Goal: Information Seeking & Learning: Learn about a topic

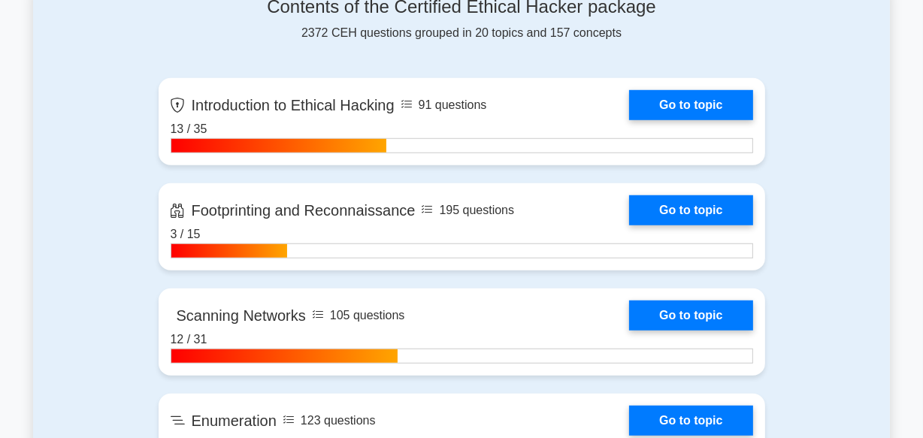
scroll to position [1011, 0]
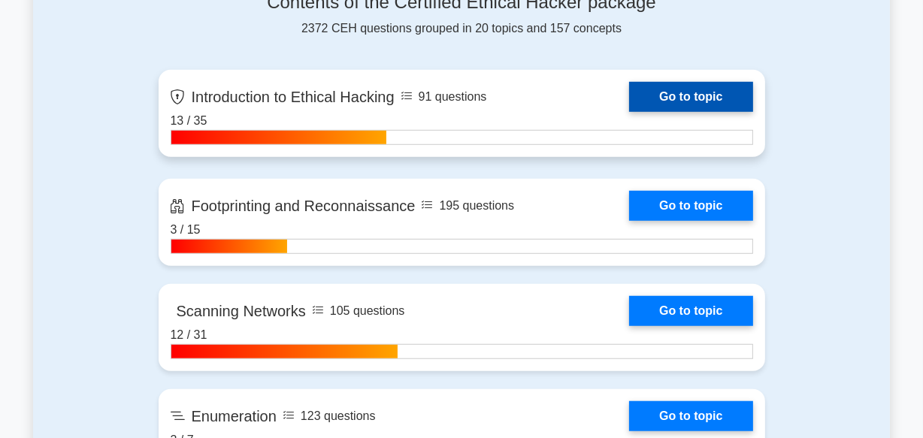
click at [702, 99] on link "Go to topic" at bounding box center [690, 97] width 123 height 30
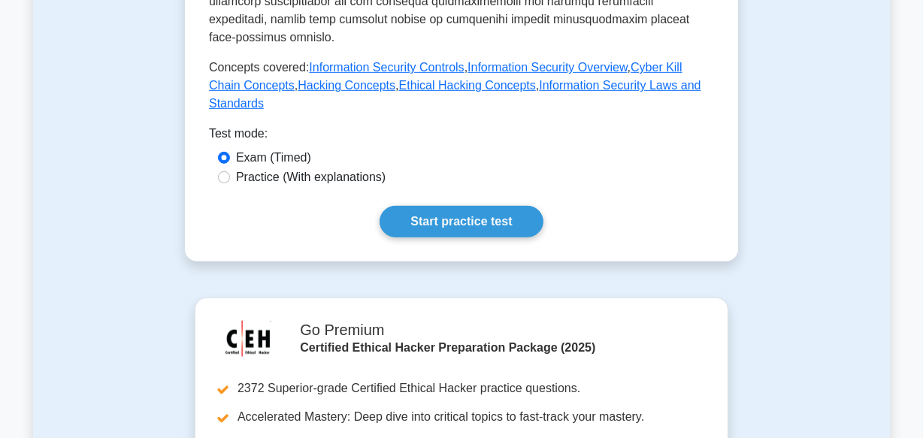
scroll to position [1148, 0]
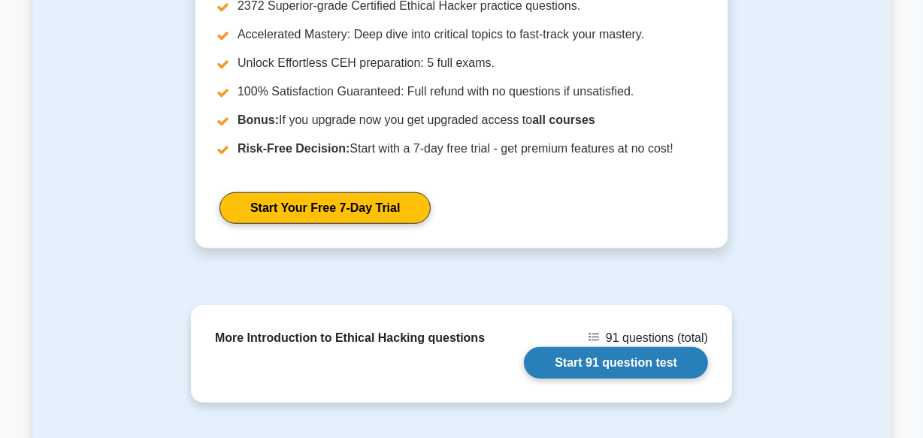
click at [673, 347] on link "Start 91 question test" at bounding box center [616, 363] width 184 height 32
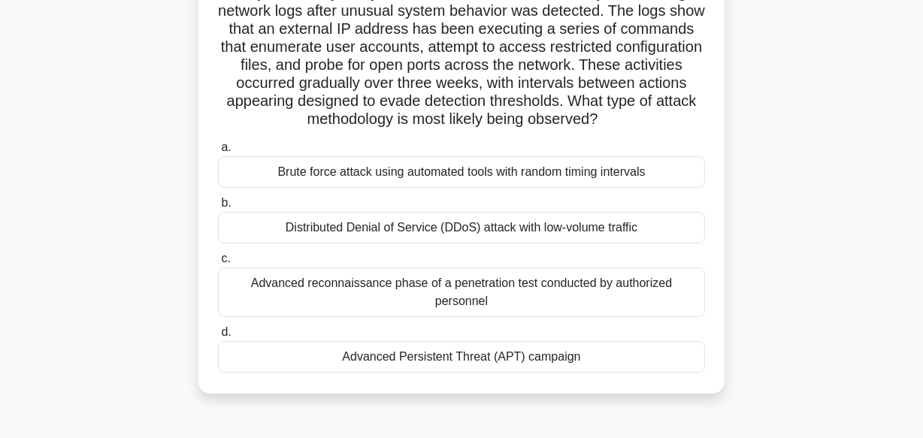
scroll to position [136, 0]
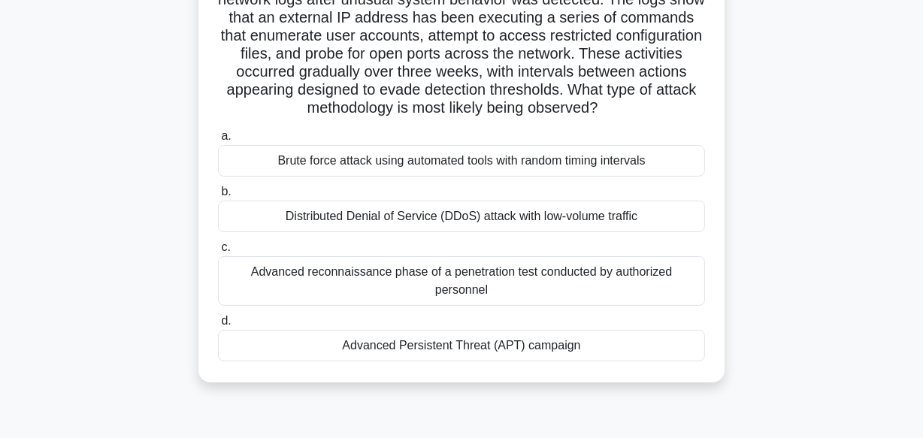
click at [645, 348] on div "Advanced Persistent Threat (APT) campaign" at bounding box center [461, 346] width 487 height 32
click at [218, 326] on input "d. Advanced Persistent Threat (APT) campaign" at bounding box center [218, 321] width 0 height 10
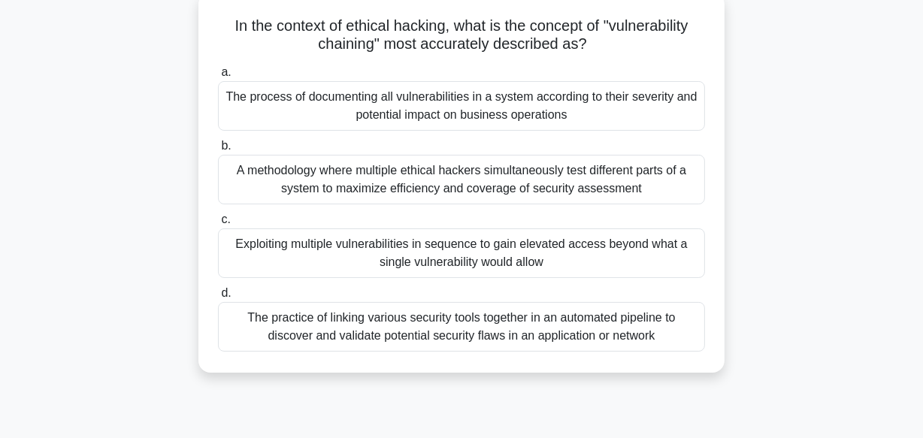
scroll to position [109, 0]
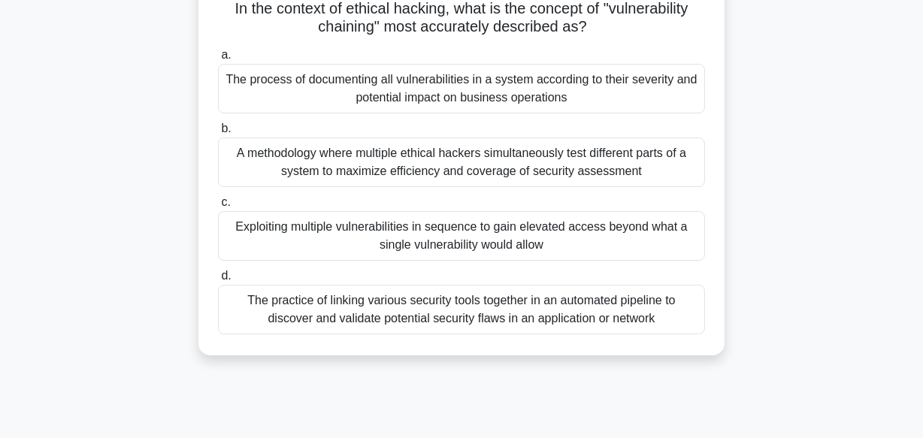
click at [549, 153] on div "A methodology where multiple ethical hackers simultaneously test different part…" at bounding box center [461, 163] width 487 height 50
click at [218, 134] on input "b. A methodology where multiple ethical hackers simultaneously test different p…" at bounding box center [218, 129] width 0 height 10
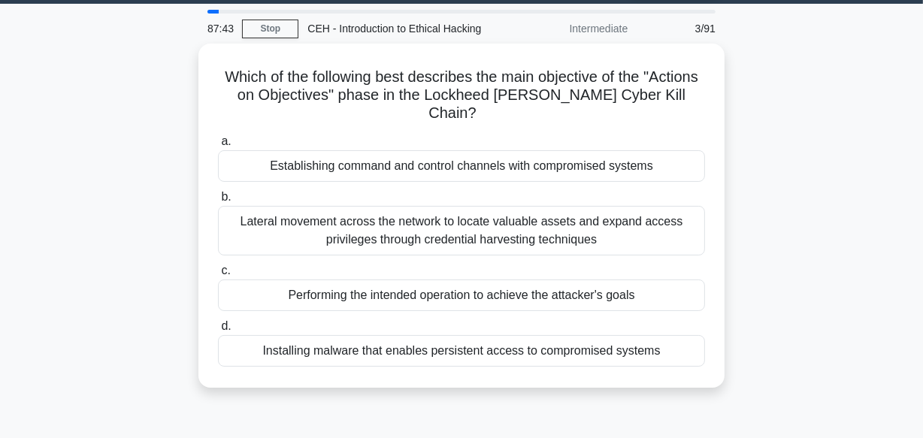
scroll to position [0, 0]
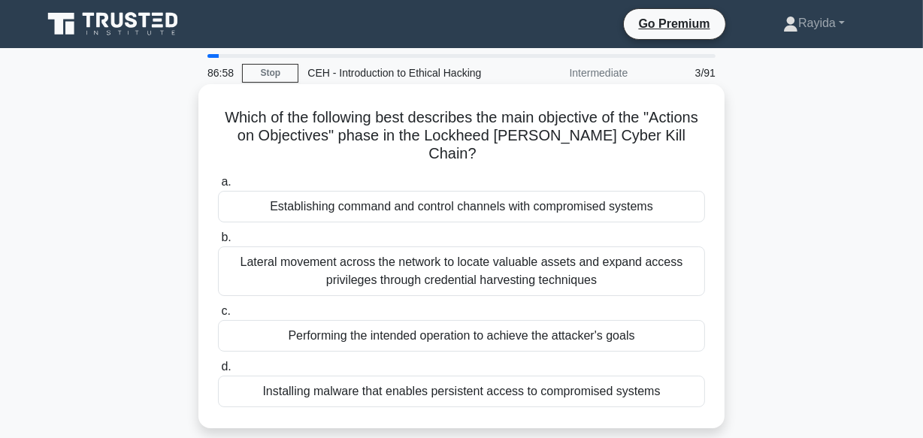
drag, startPoint x: 447, startPoint y: 390, endPoint x: 308, endPoint y: 182, distance: 250.4
click at [308, 182] on label "a. Establishing command and control channels with compromised systems" at bounding box center [461, 198] width 487 height 50
click at [218, 182] on input "a. Establishing command and control channels with compromised systems" at bounding box center [218, 182] width 0 height 10
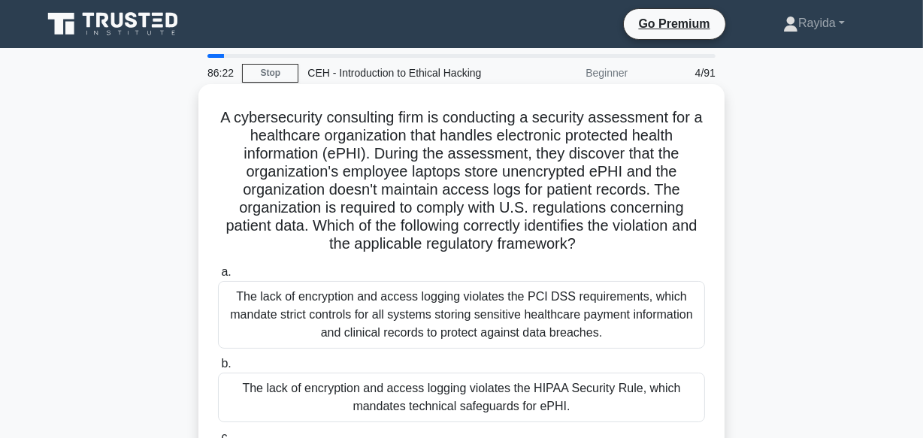
drag, startPoint x: 376, startPoint y: 171, endPoint x: 716, endPoint y: 251, distance: 349.1
click at [716, 251] on div "A cybersecurity consulting firm is conducting a security assessment for a healt…" at bounding box center [461, 355] width 514 height 531
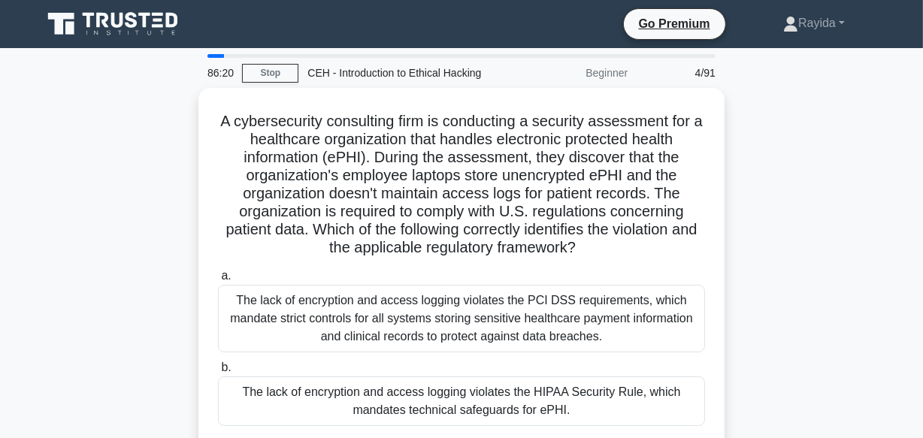
click at [876, 321] on div "A cybersecurity consulting firm is conducting a security assessment for a healt…" at bounding box center [461, 368] width 857 height 561
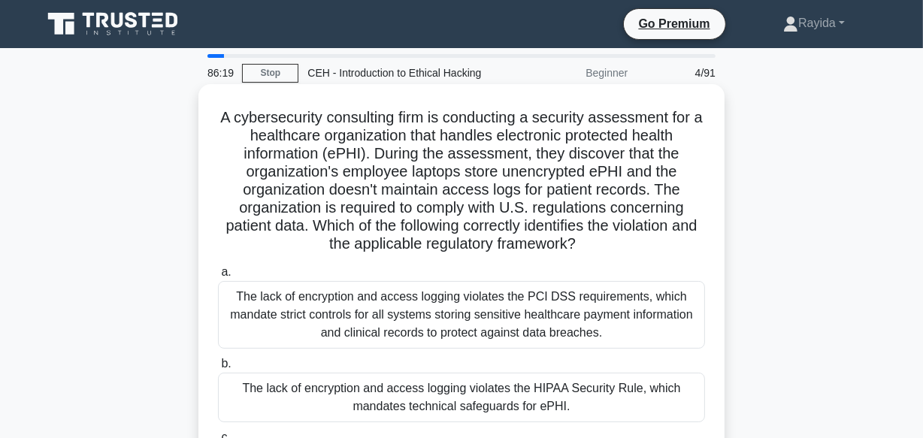
click at [661, 379] on div "The lack of encryption and access logging violates the HIPAA Security Rule, whi…" at bounding box center [461, 398] width 487 height 50
click at [218, 369] on input "b. The lack of encryption and access logging violates the HIPAA Security Rule, …" at bounding box center [218, 364] width 0 height 10
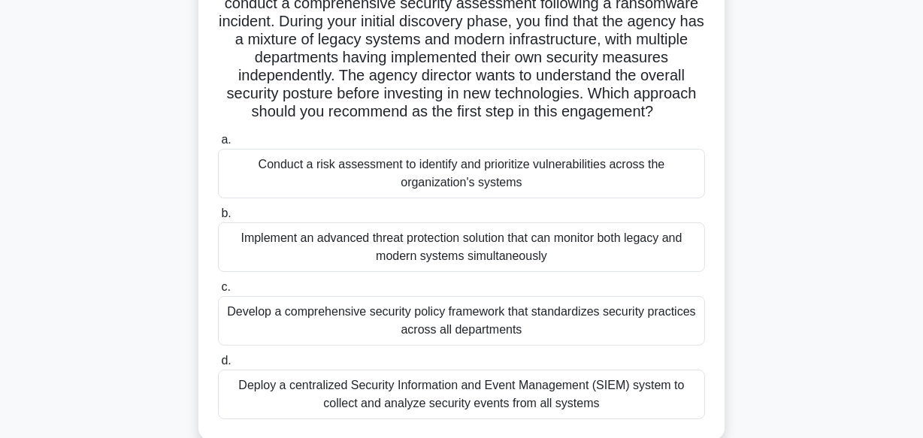
scroll to position [164, 0]
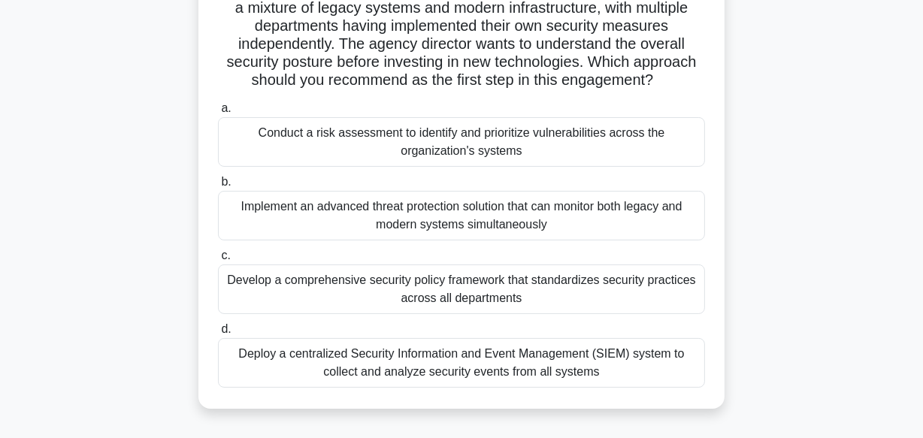
click at [669, 281] on div "Develop a comprehensive security policy framework that standardizes security pr…" at bounding box center [461, 290] width 487 height 50
click at [218, 261] on input "c. Develop a comprehensive security policy framework that standardizes security…" at bounding box center [218, 256] width 0 height 10
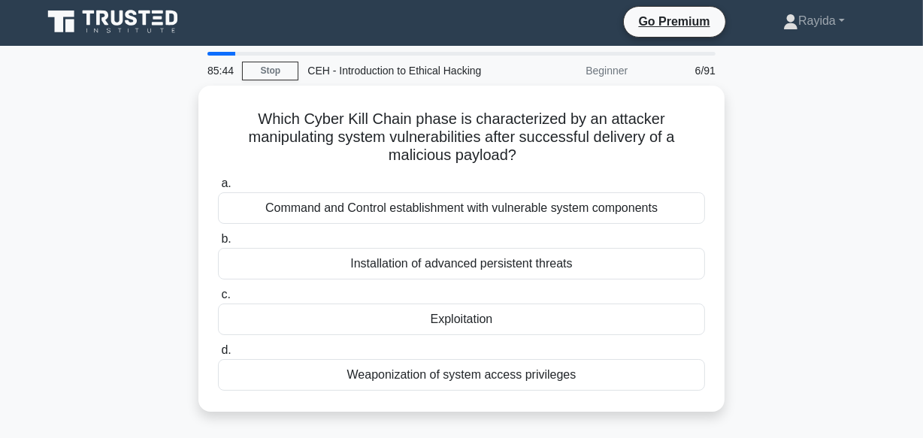
scroll to position [0, 0]
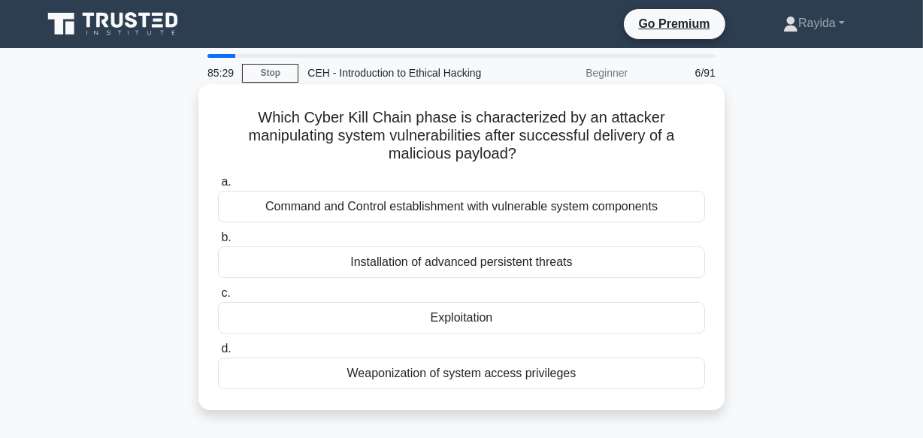
click at [528, 373] on div "Weaponization of system access privileges" at bounding box center [461, 374] width 487 height 32
click at [218, 354] on input "d. Weaponization of system access privileges" at bounding box center [218, 349] width 0 height 10
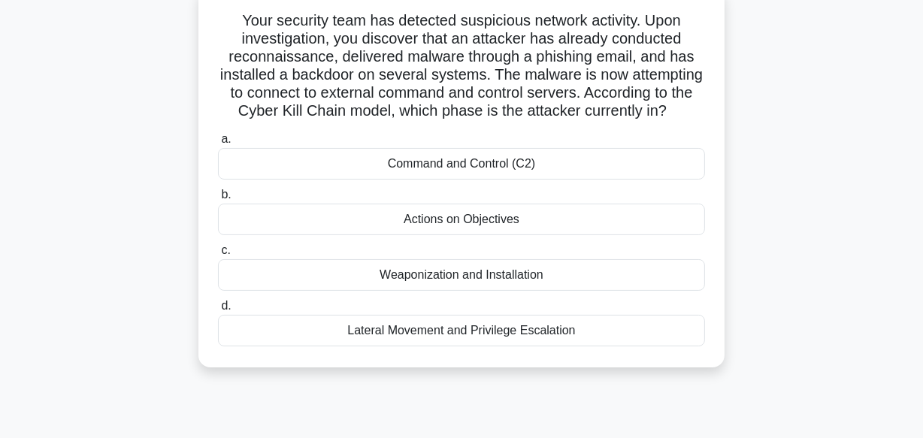
scroll to position [109, 0]
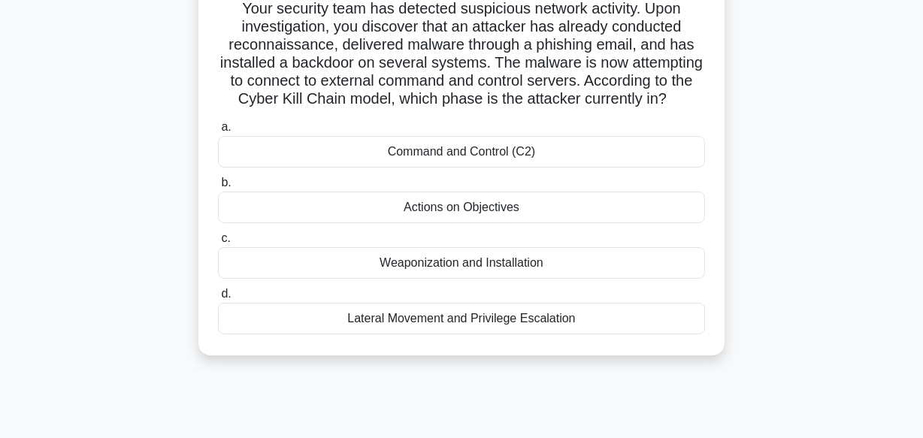
click at [598, 298] on div "a. Command and Control (C2) b. Actions on Objectives" at bounding box center [461, 226] width 505 height 222
click at [595, 279] on div "Weaponization and Installation" at bounding box center [461, 263] width 487 height 32
click at [218, 244] on input "c. Weaponization and Installation" at bounding box center [218, 239] width 0 height 10
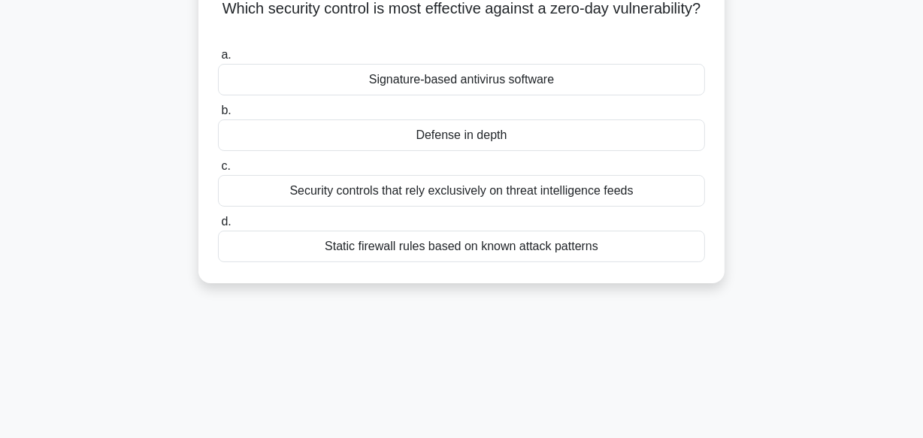
scroll to position [0, 0]
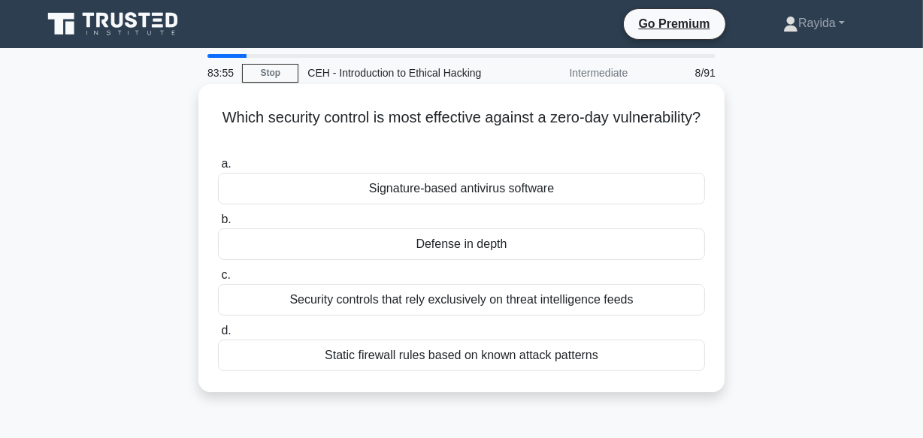
click at [511, 252] on div "Defense in depth" at bounding box center [461, 245] width 487 height 32
click at [218, 225] on input "b. Defense in depth" at bounding box center [218, 220] width 0 height 10
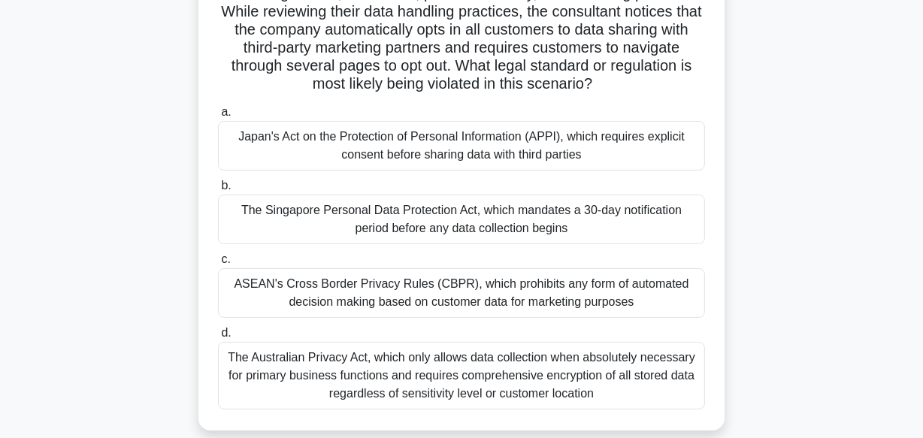
scroll to position [191, 0]
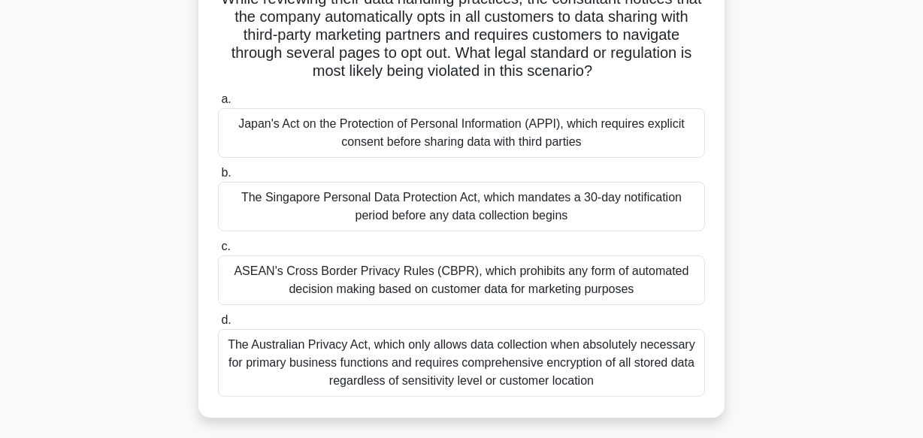
click at [709, 370] on div "d. The Australian Privacy Act, which only allows data collection when absolutel…" at bounding box center [461, 354] width 505 height 86
click at [649, 365] on div "The Australian Privacy Act, which only allows data collection when absolutely n…" at bounding box center [461, 363] width 487 height 68
click at [218, 325] on input "d. The Australian Privacy Act, which only allows data collection when absolutel…" at bounding box center [218, 321] width 0 height 10
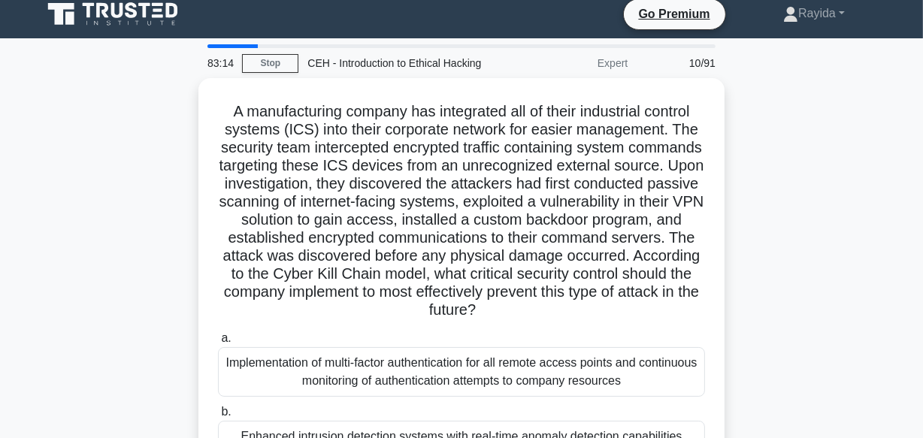
scroll to position [0, 0]
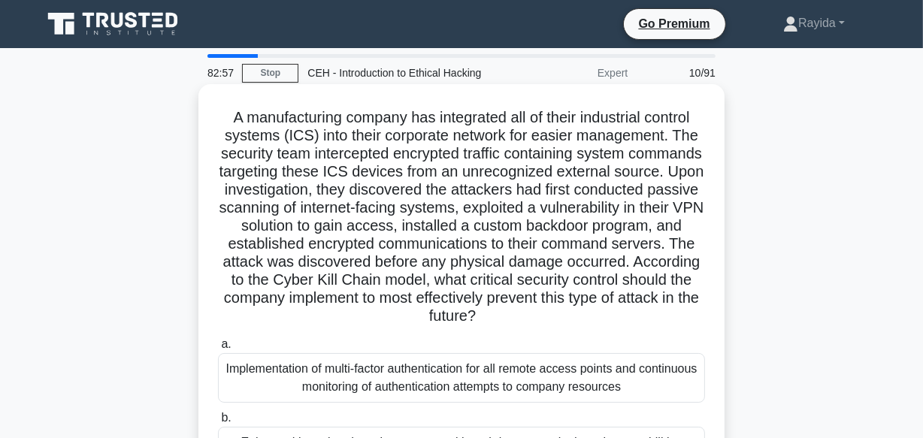
click at [614, 378] on div "Implementation of multi-factor authentication for all remote access points and …" at bounding box center [461, 378] width 487 height 50
click at [218, 350] on input "a. Implementation of multi-factor authentication for all remote access points a…" at bounding box center [218, 345] width 0 height 10
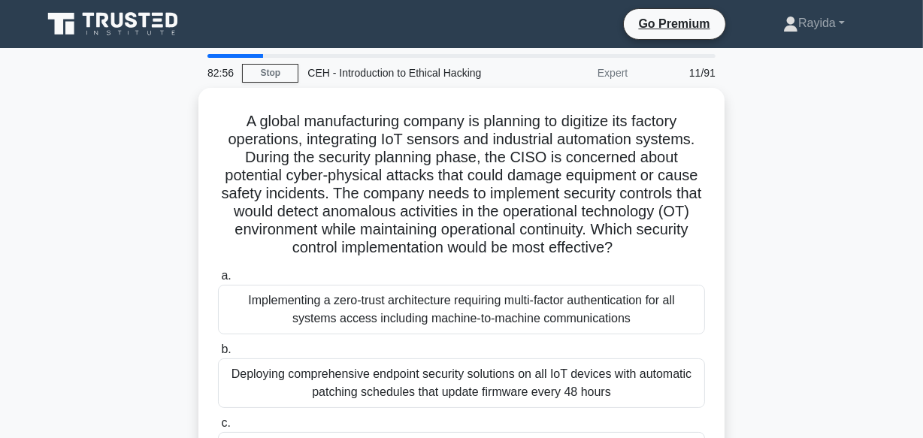
click at [614, 378] on div "Deploying comprehensive endpoint security solutions on all IoT devices with aut…" at bounding box center [461, 384] width 487 height 50
click at [218, 355] on input "b. Deploying comprehensive endpoint security solutions on all IoT devices with …" at bounding box center [218, 350] width 0 height 10
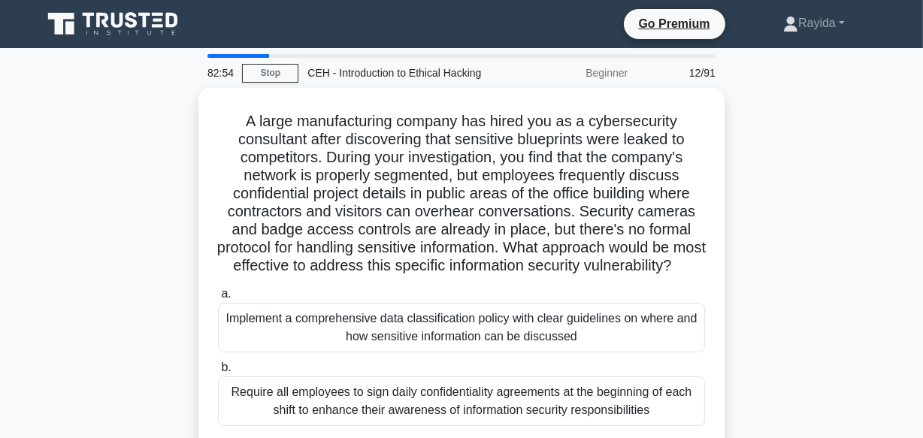
scroll to position [374, 0]
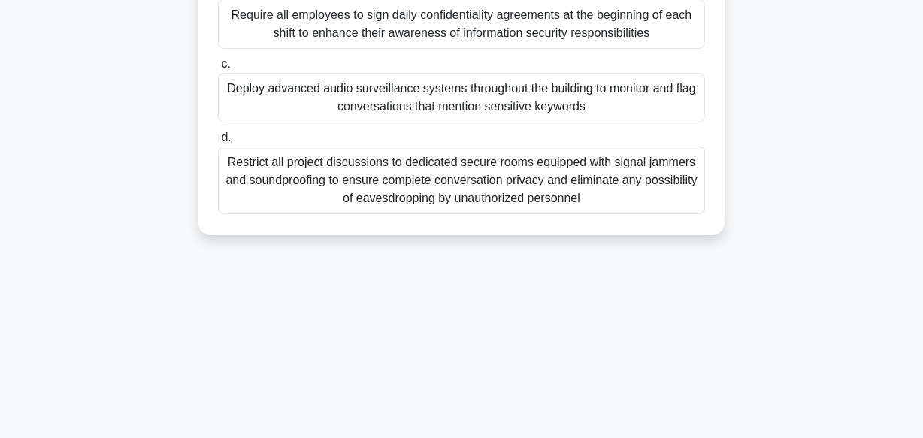
click at [544, 98] on div "Deploy advanced audio surveillance systems throughout the building to monitor a…" at bounding box center [461, 98] width 487 height 50
click at [218, 69] on input "c. Deploy advanced audio surveillance systems throughout the building to monito…" at bounding box center [218, 64] width 0 height 10
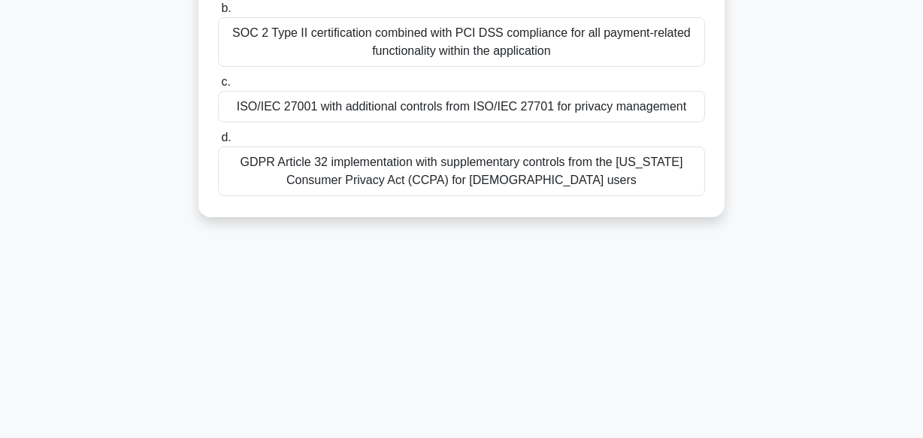
click at [511, 101] on div "ISO/IEC 27001 with additional controls from ISO/IEC 27701 for privacy management" at bounding box center [461, 107] width 487 height 32
click at [218, 87] on input "c. ISO/IEC 27001 with additional controls from ISO/IEC 27701 for privacy manage…" at bounding box center [218, 82] width 0 height 10
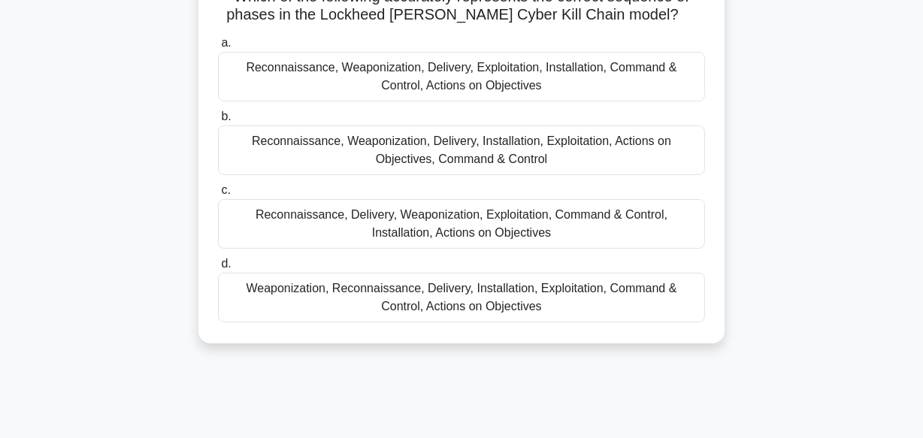
scroll to position [0, 0]
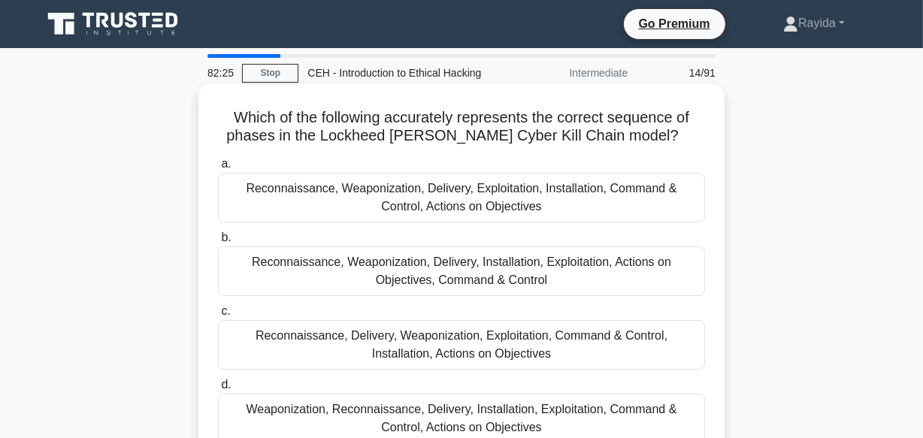
click at [471, 351] on div "Reconnaissance, Delivery, Weaponization, Exploitation, Command & Control, Insta…" at bounding box center [461, 345] width 487 height 50
click at [218, 316] on input "c. Reconnaissance, Delivery, Weaponization, Exploitation, Command & Control, In…" at bounding box center [218, 312] width 0 height 10
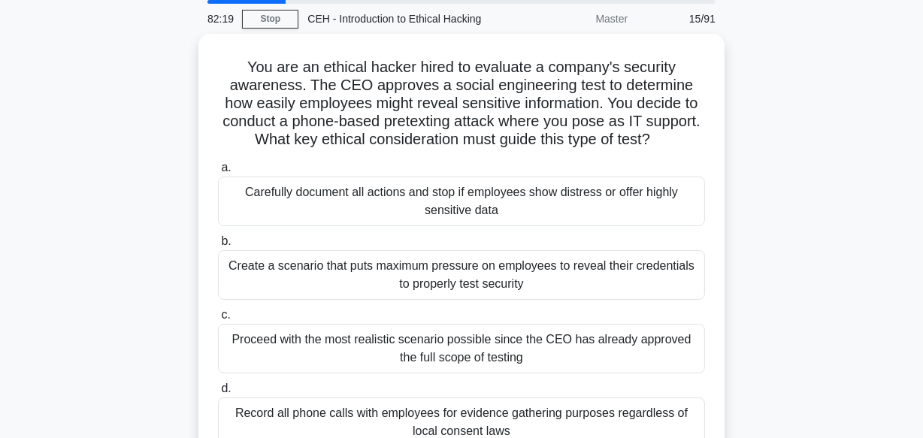
scroll to position [82, 0]
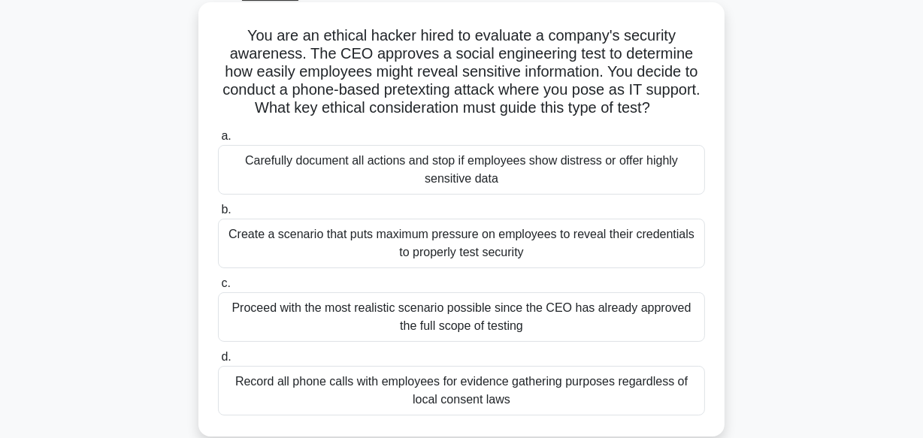
click at [621, 396] on div "Record all phone calls with employees for evidence gathering purposes regardles…" at bounding box center [461, 391] width 487 height 50
click at [218, 362] on input "d. Record all phone calls with employees for evidence gathering purposes regard…" at bounding box center [218, 358] width 0 height 10
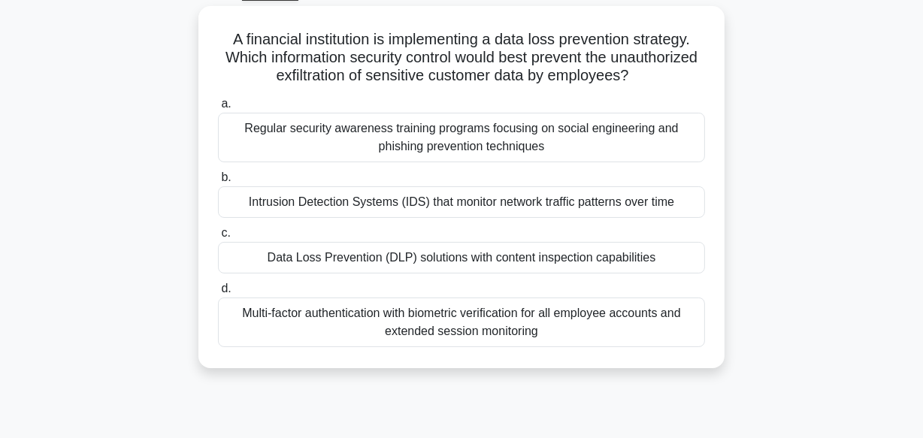
scroll to position [0, 0]
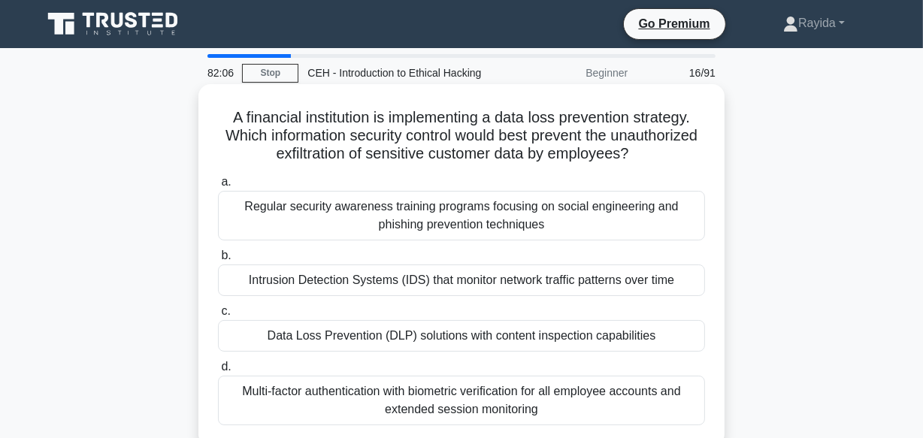
click at [493, 291] on div "Intrusion Detection Systems (IDS) that monitor network traffic patterns over ti…" at bounding box center [461, 281] width 487 height 32
click at [218, 261] on input "b. Intrusion Detection Systems (IDS) that monitor network traffic patterns over…" at bounding box center [218, 256] width 0 height 10
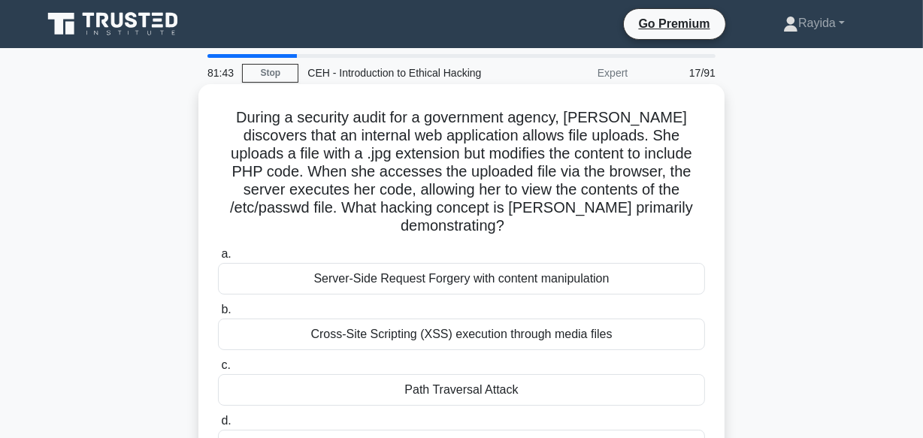
click at [493, 301] on label "b. Cross-Site Scripting (XSS) execution through media files" at bounding box center [461, 326] width 487 height 50
click at [218, 305] on input "b. Cross-Site Scripting (XSS) execution through media files" at bounding box center [218, 310] width 0 height 10
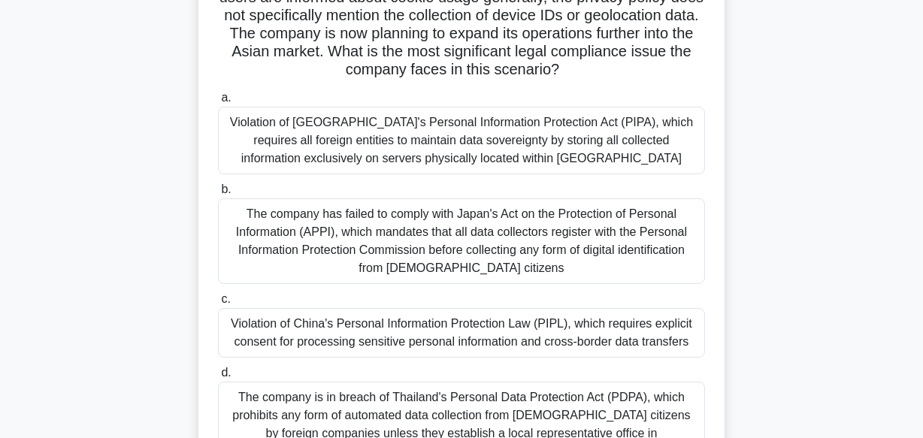
scroll to position [246, 0]
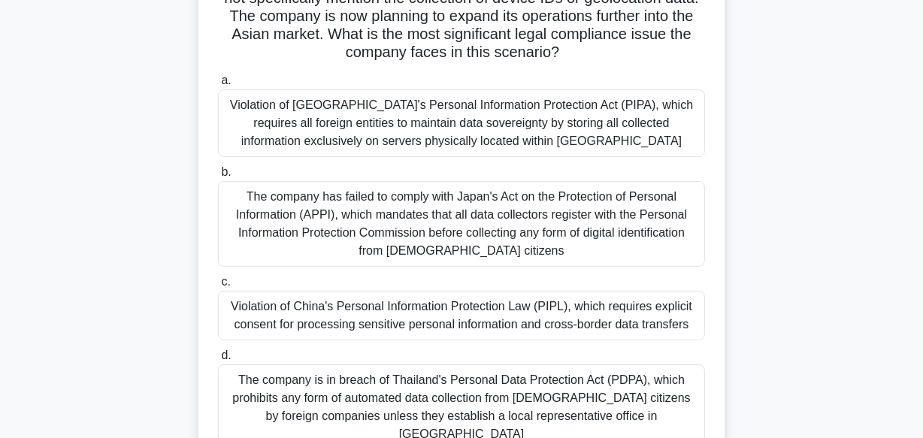
click at [623, 406] on div "The company is in breach of Thailand's Personal Data Protection Act (PDPA), whi…" at bounding box center [461, 408] width 487 height 86
click at [218, 361] on input "d. The company is in breach of Thailand's Personal Data Protection Act (PDPA), …" at bounding box center [218, 356] width 0 height 10
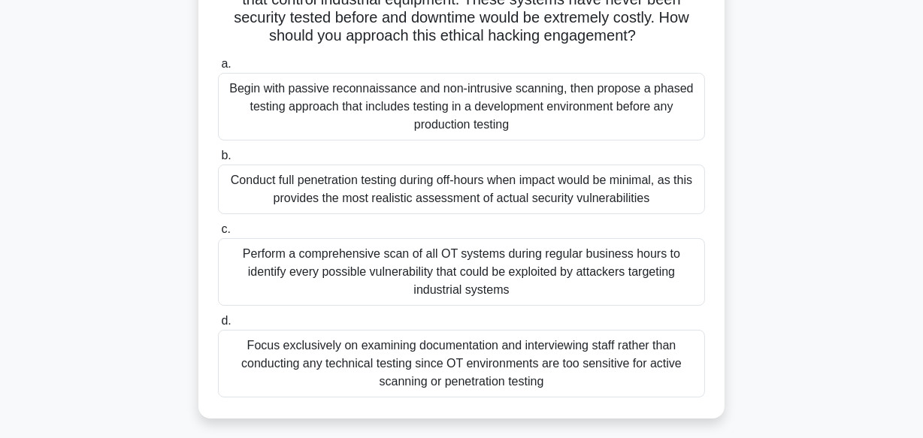
scroll to position [0, 0]
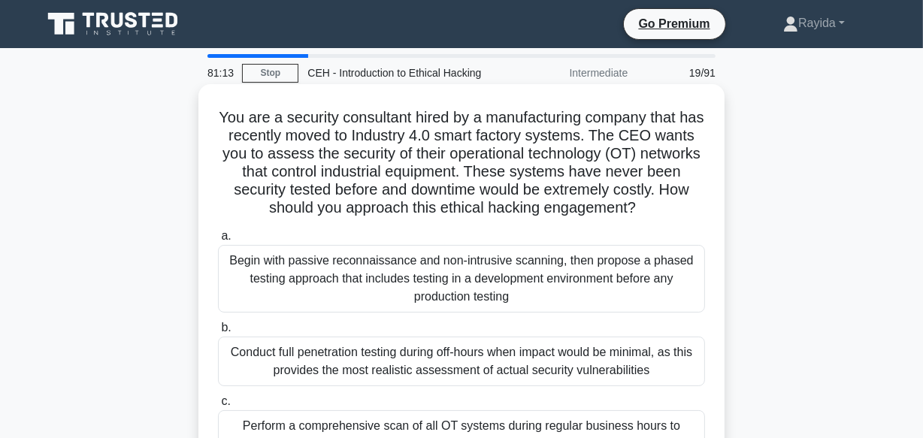
click at [483, 346] on div "Conduct full penetration testing during off-hours when impact would be minimal,…" at bounding box center [461, 362] width 487 height 50
click at [218, 333] on input "b. Conduct full penetration testing during off-hours when impact would be minim…" at bounding box center [218, 328] width 0 height 10
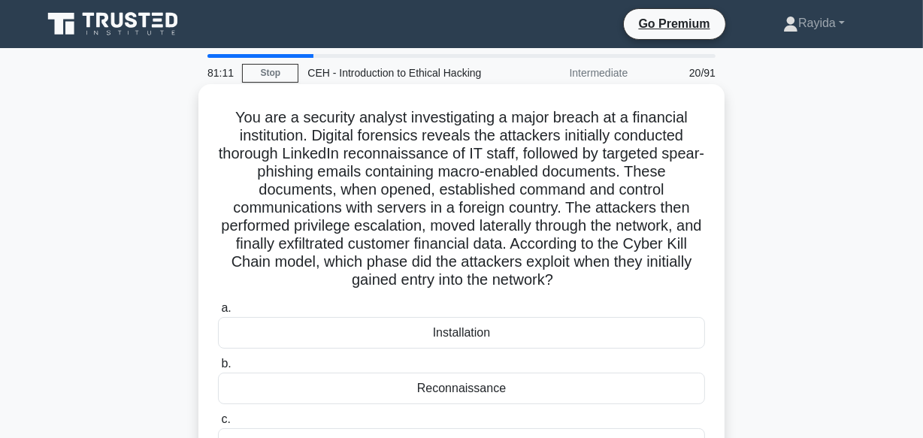
click at [632, 376] on div "Reconnaissance" at bounding box center [461, 389] width 487 height 32
click at [218, 369] on input "b. Reconnaissance" at bounding box center [218, 364] width 0 height 10
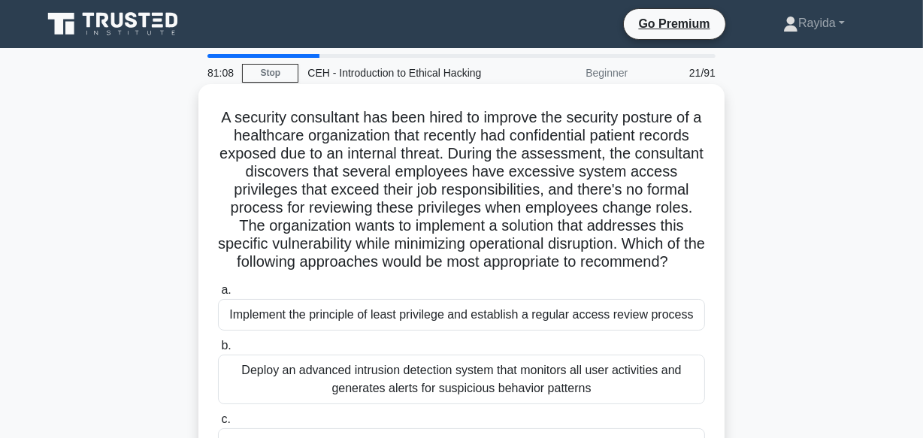
click at [604, 330] on div "Implement the principle of least privilege and establish a regular access revie…" at bounding box center [461, 315] width 487 height 32
click at [218, 295] on input "a. Implement the principle of least privilege and establish a regular access re…" at bounding box center [218, 291] width 0 height 10
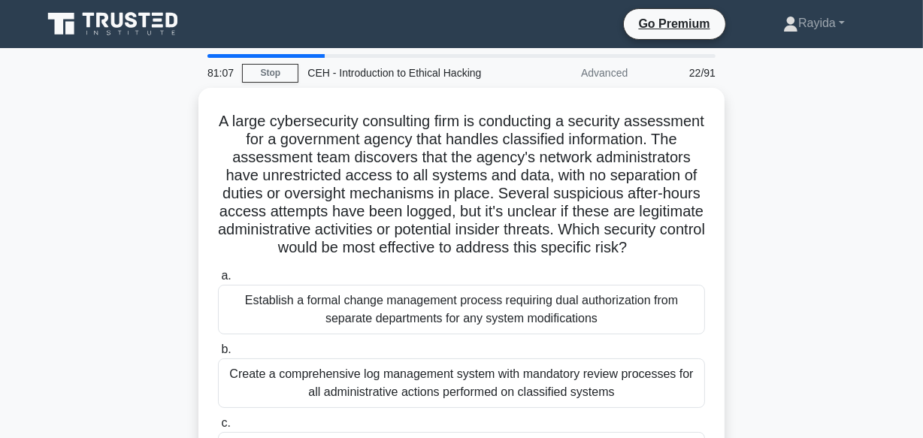
click at [604, 330] on div "Establish a formal change management process requiring dual authorization from …" at bounding box center [461, 310] width 487 height 50
click at [218, 281] on input "a. Establish a formal change management process requiring dual authorization fr…" at bounding box center [218, 276] width 0 height 10
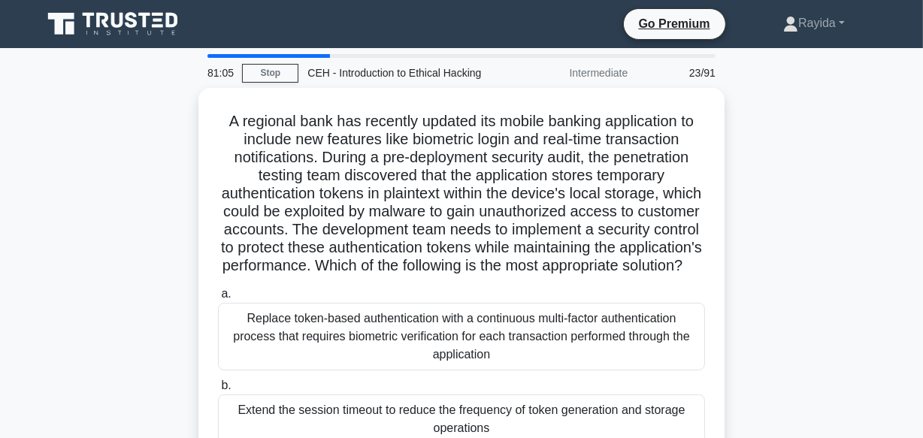
scroll to position [374, 0]
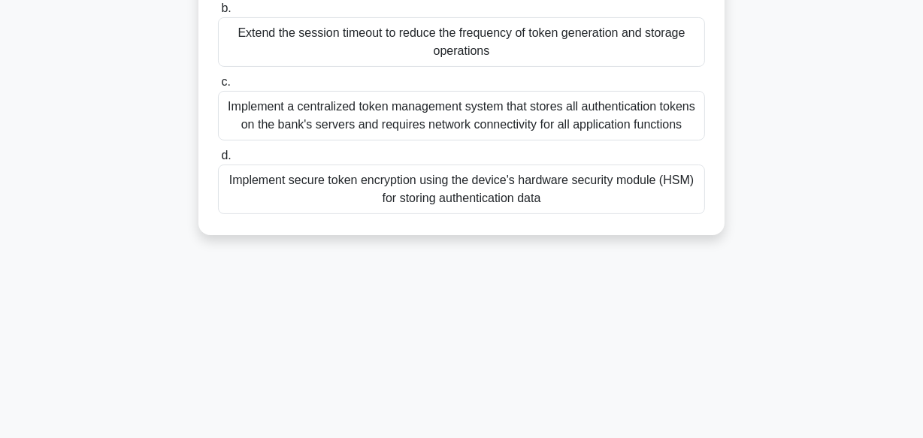
click at [648, 201] on div "Implement secure token encryption using the device's hardware security module (…" at bounding box center [461, 190] width 487 height 50
click at [218, 161] on input "d. Implement secure token encryption using the device's hardware security modul…" at bounding box center [218, 156] width 0 height 10
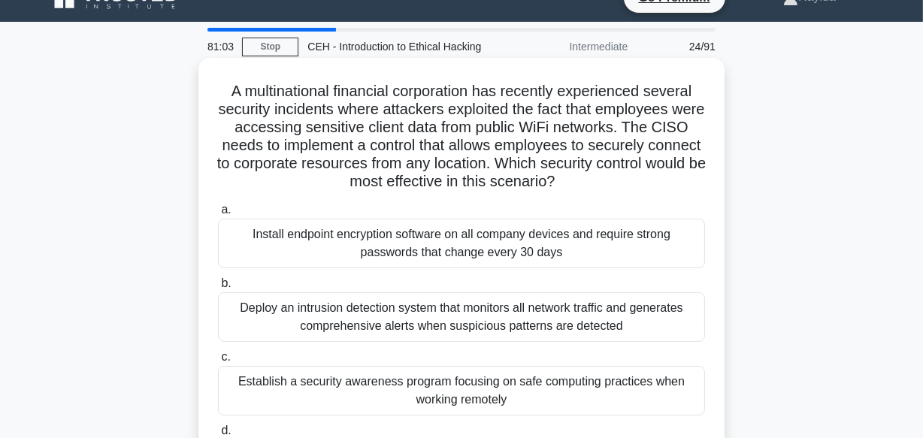
scroll to position [0, 0]
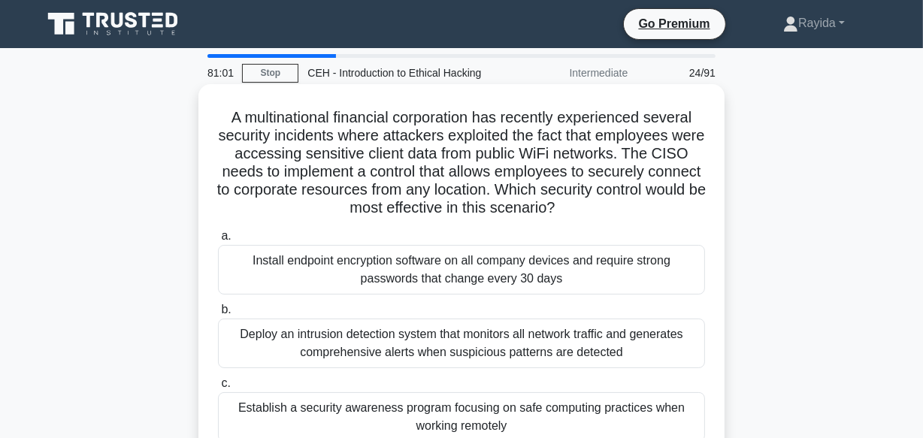
click at [458, 262] on div "Install endpoint encryption software on all company devices and require strong …" at bounding box center [461, 270] width 487 height 50
click at [218, 241] on input "a. Install endpoint encryption software on all company devices and require stro…" at bounding box center [218, 237] width 0 height 10
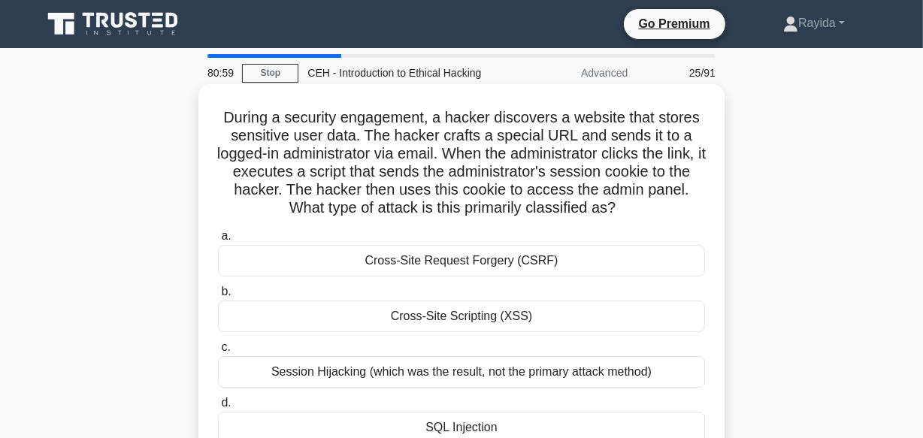
click at [510, 318] on div "Cross-Site Scripting (XSS)" at bounding box center [461, 317] width 487 height 32
click at [218, 297] on input "b. Cross-Site Scripting (XSS)" at bounding box center [218, 292] width 0 height 10
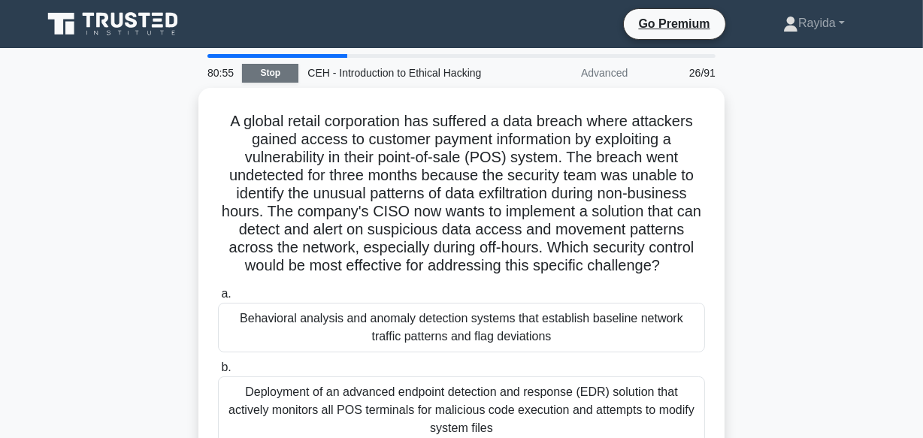
click at [274, 65] on link "Stop" at bounding box center [270, 73] width 56 height 19
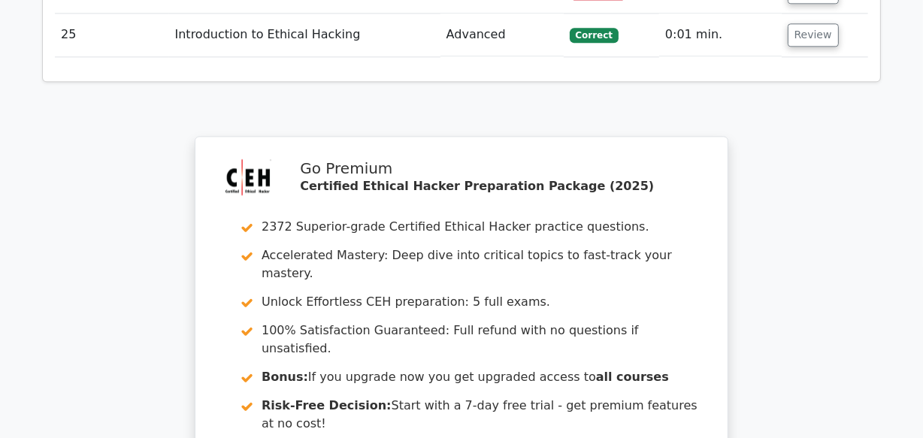
scroll to position [3397, 0]
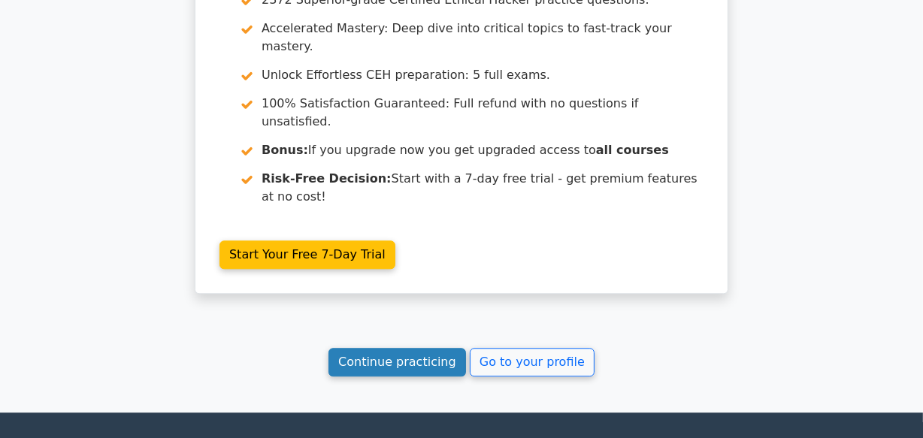
click at [418, 348] on link "Continue practicing" at bounding box center [397, 362] width 138 height 29
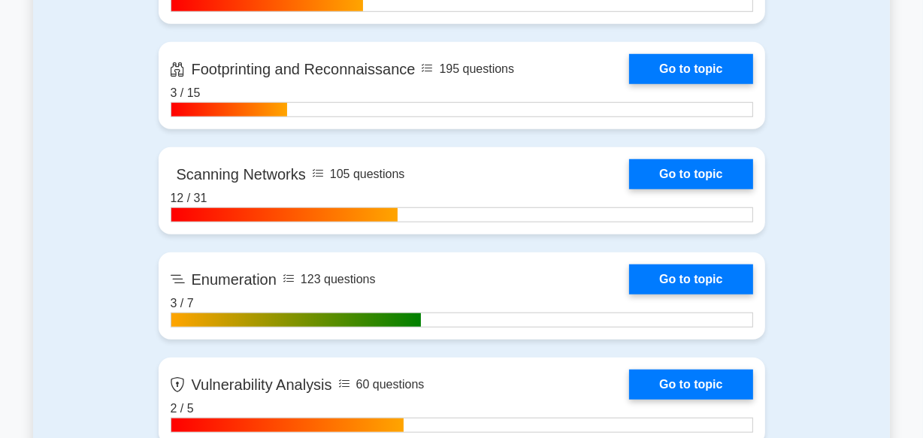
scroll to position [765, 0]
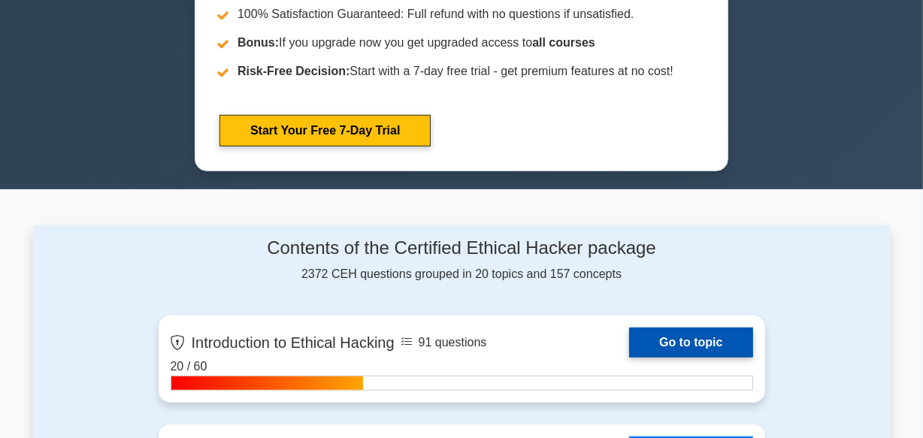
click at [713, 355] on link "Go to topic" at bounding box center [690, 343] width 123 height 30
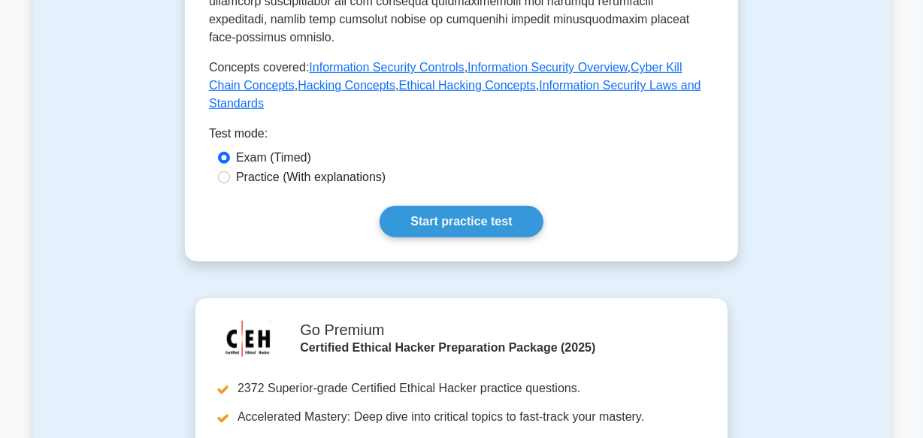
scroll to position [1148, 0]
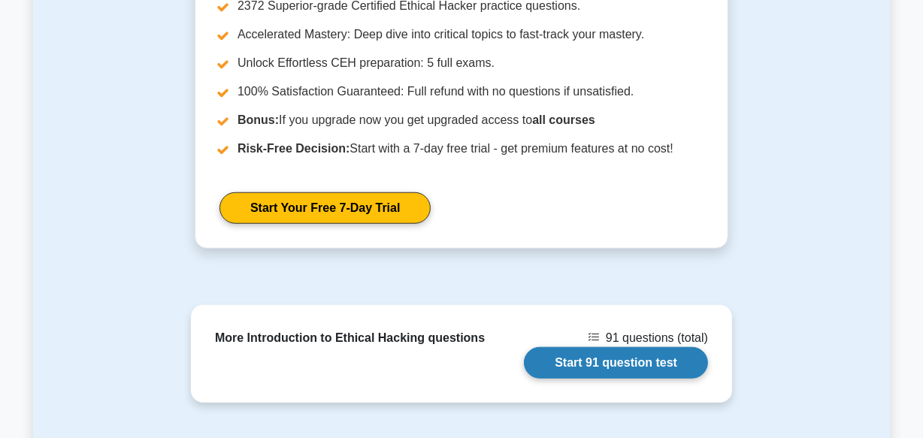
click at [616, 347] on link "Start 91 question test" at bounding box center [616, 363] width 184 height 32
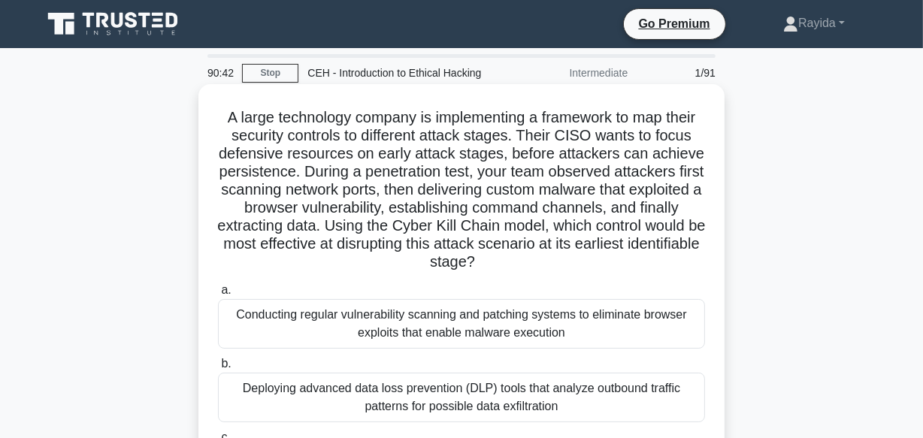
click at [668, 386] on div "Deploying advanced data loss prevention (DLP) tools that analyze outbound traff…" at bounding box center [461, 398] width 487 height 50
click at [218, 369] on input "b. Deploying advanced data loss prevention (DLP) tools that analyze outbound tr…" at bounding box center [218, 364] width 0 height 10
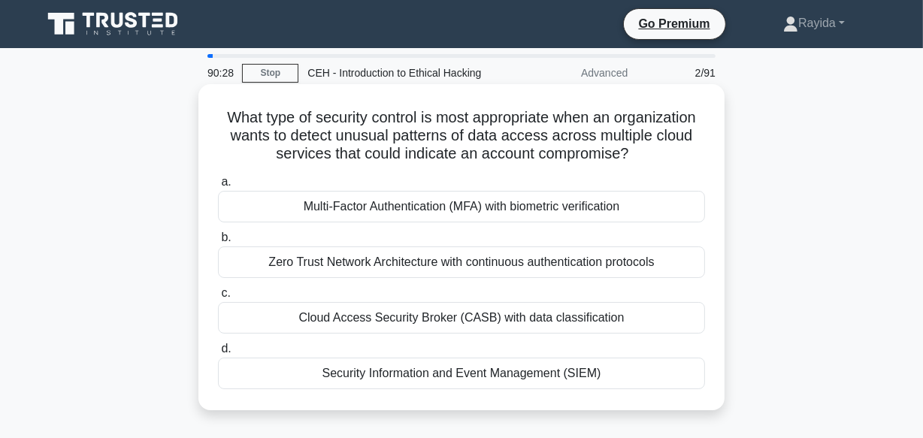
click at [580, 245] on label "b. Zero Trust Network Architecture with continuous authentication protocols" at bounding box center [461, 254] width 487 height 50
click at [218, 243] on input "b. Zero Trust Network Architecture with continuous authentication protocols" at bounding box center [218, 238] width 0 height 10
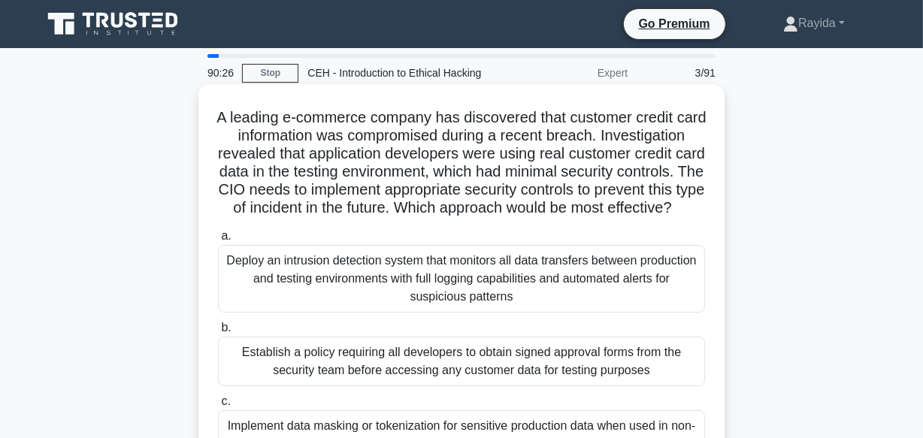
click at [564, 386] on div "Establish a policy requiring all developers to obtain signed approval forms fro…" at bounding box center [461, 362] width 487 height 50
click at [218, 333] on input "b. Establish a policy requiring all developers to obtain signed approval forms …" at bounding box center [218, 328] width 0 height 10
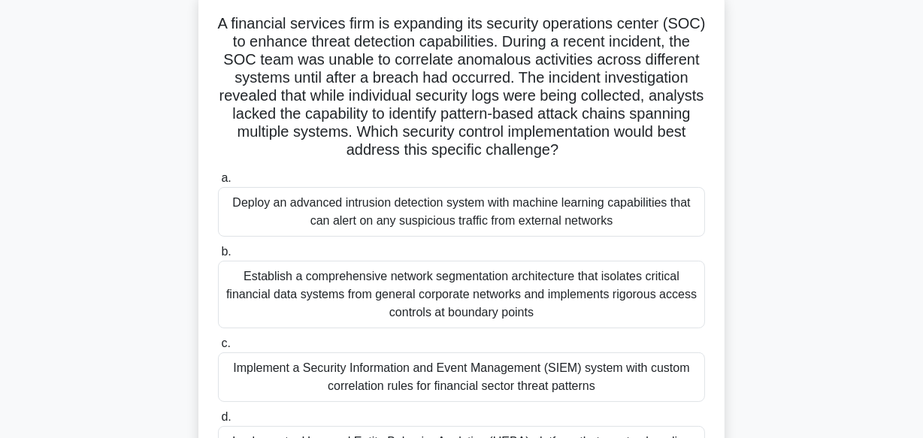
scroll to position [109, 0]
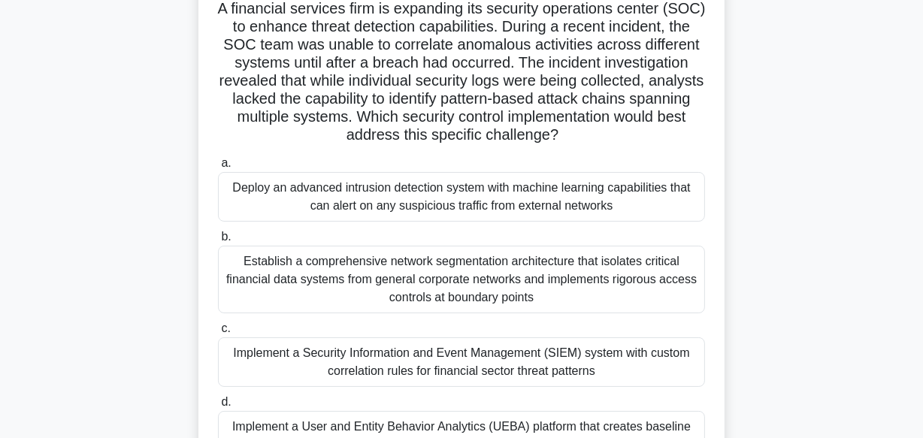
click at [647, 347] on div "Implement a Security Information and Event Management (SIEM) system with custom…" at bounding box center [461, 362] width 487 height 50
click at [218, 334] on input "c. Implement a Security Information and Event Management (SIEM) system with cus…" at bounding box center [218, 329] width 0 height 10
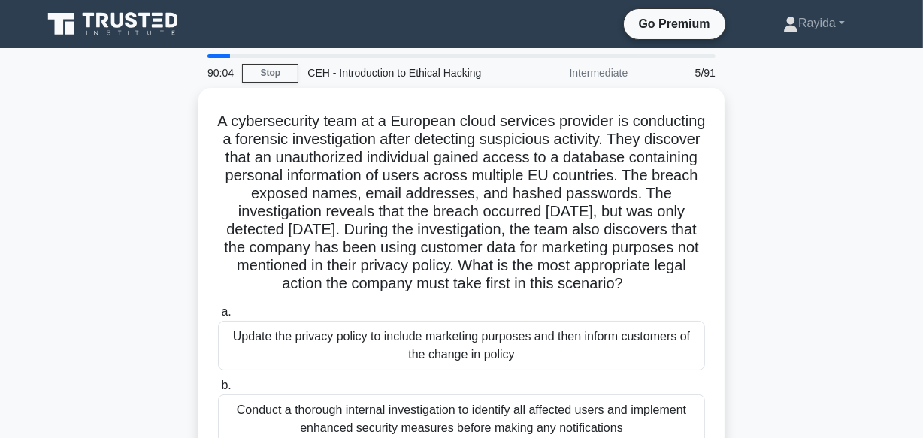
scroll to position [374, 0]
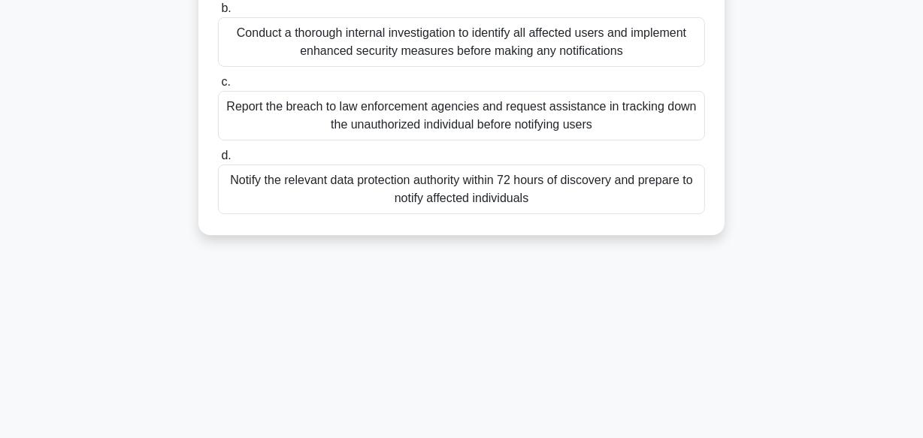
click at [522, 121] on div "Report the breach to law enforcement agencies and request assistance in trackin…" at bounding box center [461, 116] width 487 height 50
click at [218, 87] on input "c. Report the breach to law enforcement agencies and request assistance in trac…" at bounding box center [218, 82] width 0 height 10
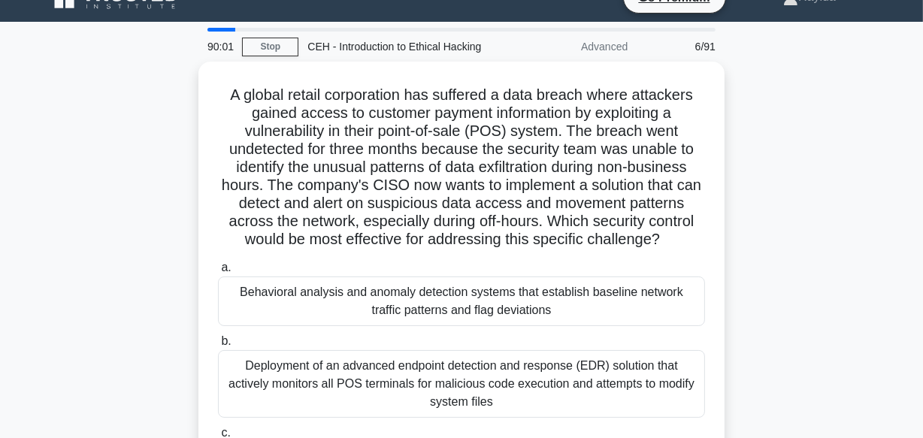
scroll to position [0, 0]
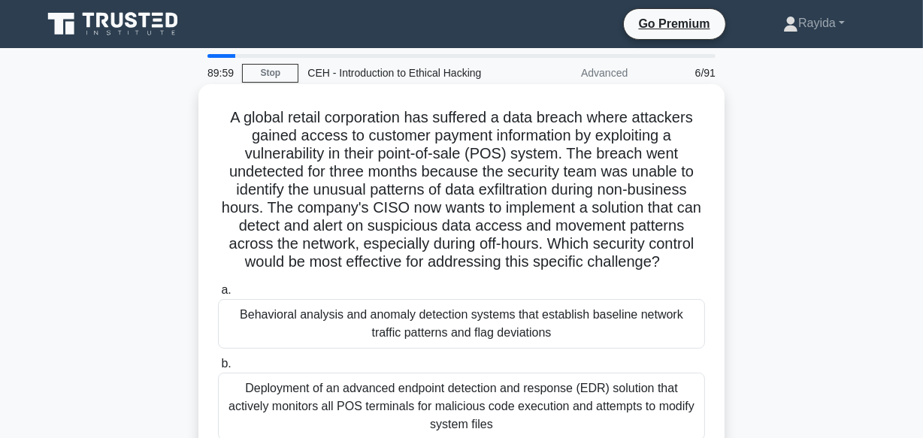
click at [512, 321] on div "Behavioral analysis and anomaly detection systems that establish baseline netwo…" at bounding box center [461, 324] width 487 height 50
click at [218, 295] on input "a. Behavioral analysis and anomaly detection systems that establish baseline ne…" at bounding box center [218, 291] width 0 height 10
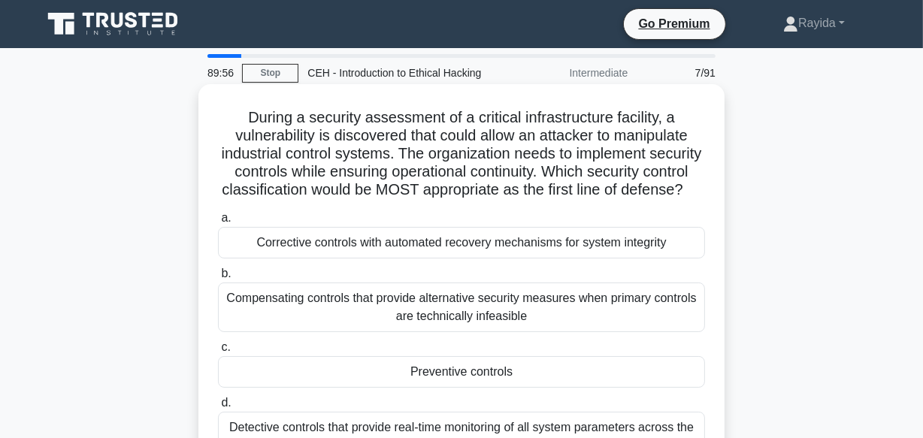
click at [465, 316] on div "Compensating controls that provide alternative security measures when primary c…" at bounding box center [461, 308] width 487 height 50
click at [218, 279] on input "b. Compensating controls that provide alternative security measures when primar…" at bounding box center [218, 274] width 0 height 10
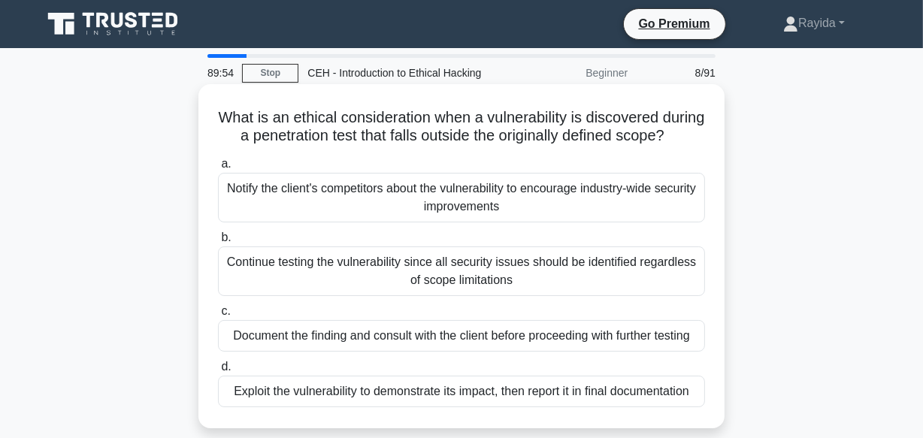
click at [478, 218] on div "Notify the client's competitors about the vulnerability to encourage industry-w…" at bounding box center [461, 198] width 487 height 50
click at [218, 169] on input "a. Notify the client's competitors about the vulnerability to encourage industr…" at bounding box center [218, 164] width 0 height 10
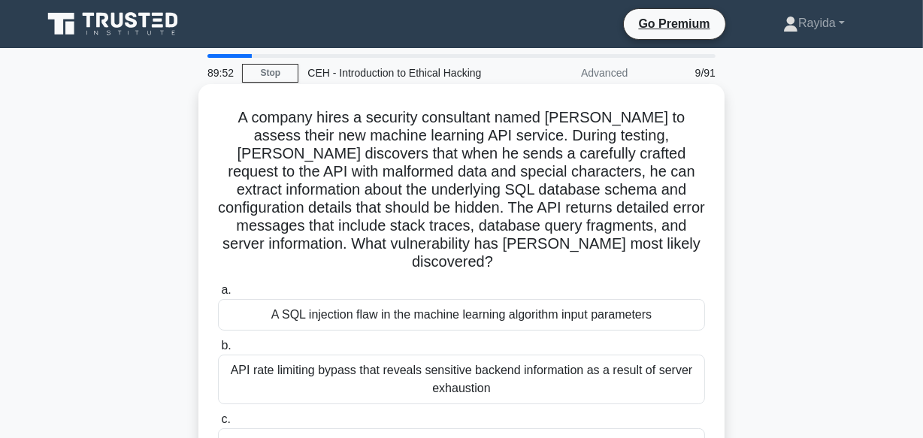
click at [473, 337] on label "b. API rate limiting bypass that reveals sensitive backend information as a res…" at bounding box center [461, 371] width 487 height 68
click at [218, 341] on input "b. API rate limiting bypass that reveals sensitive backend information as a res…" at bounding box center [218, 346] width 0 height 10
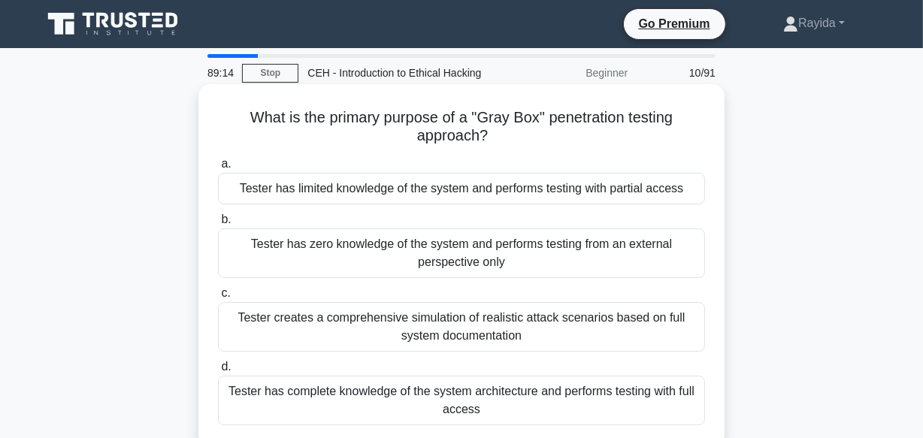
click at [480, 392] on div "Tester has complete knowledge of the system architecture and performs testing w…" at bounding box center [461, 401] width 487 height 50
click at [218, 372] on input "d. Tester has complete knowledge of the system architecture and performs testin…" at bounding box center [218, 367] width 0 height 10
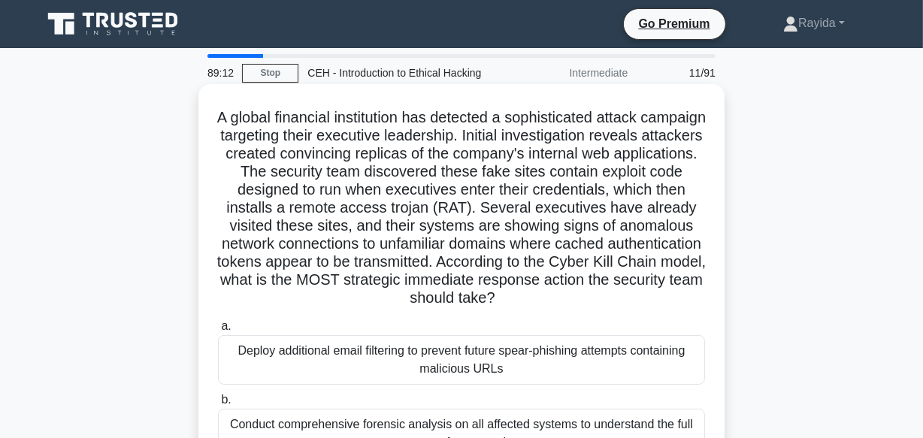
click at [519, 340] on div "Deploy additional email filtering to prevent future spear-phishing attempts con…" at bounding box center [461, 360] width 487 height 50
click at [218, 331] on input "a. Deploy additional email filtering to prevent future spear-phishing attempts …" at bounding box center [218, 327] width 0 height 10
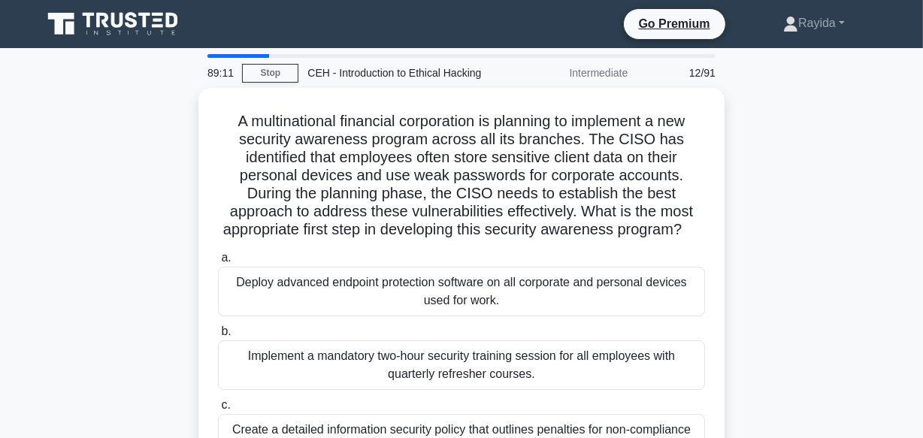
click at [519, 340] on label "b. Implement a mandatory two-hour security training session for all employees w…" at bounding box center [461, 356] width 487 height 68
click at [218, 337] on input "b. Implement a mandatory two-hour security training session for all employees w…" at bounding box center [218, 332] width 0 height 10
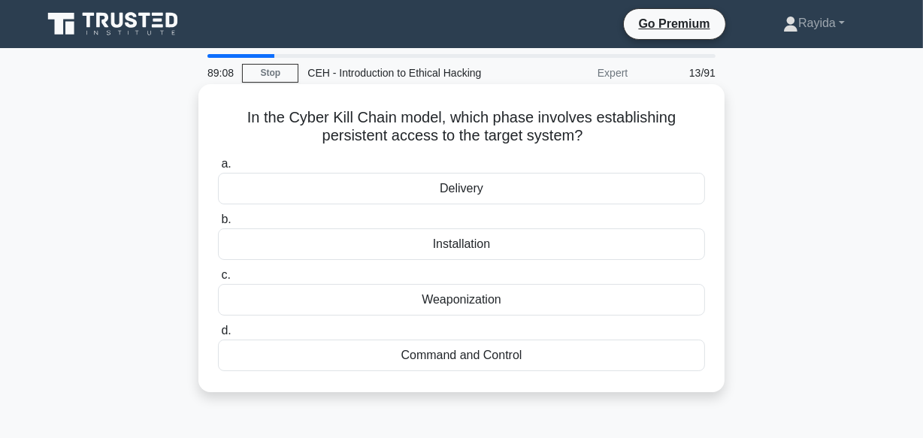
click at [541, 302] on div "Weaponization" at bounding box center [461, 300] width 487 height 32
click at [218, 280] on input "c. Weaponization" at bounding box center [218, 276] width 0 height 10
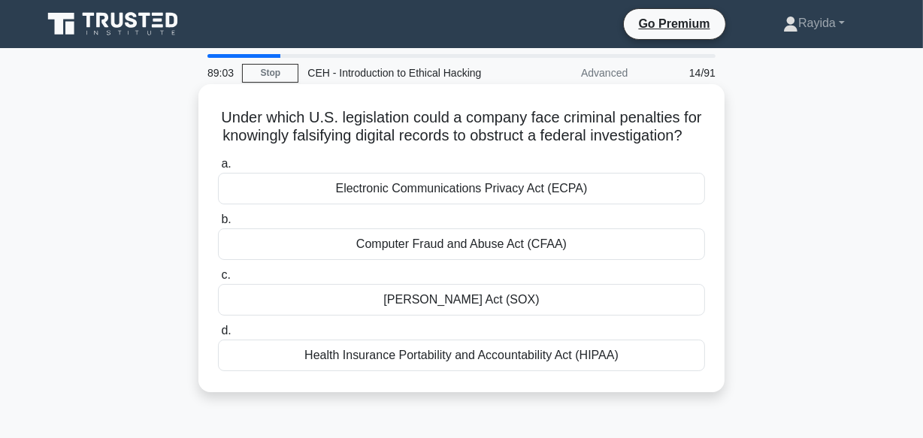
click at [583, 371] on div "Health Insurance Portability and Accountability Act (HIPAA)" at bounding box center [461, 356] width 487 height 32
click at [218, 336] on input "d. Health Insurance Portability and Accountability Act (HIPAA)" at bounding box center [218, 331] width 0 height 10
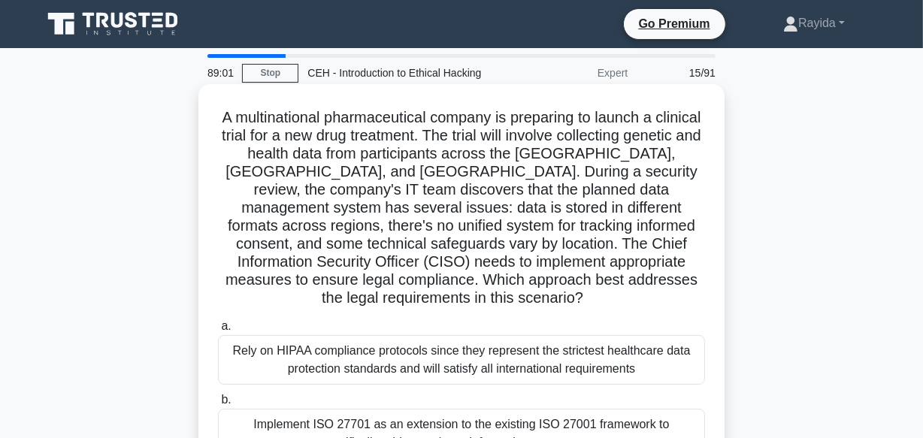
click at [592, 335] on div "Rely on HIPAA compliance protocols since they represent the strictest healthcar…" at bounding box center [461, 360] width 487 height 50
click at [218, 326] on input "a. Rely on HIPAA compliance protocols since they represent the strictest health…" at bounding box center [218, 327] width 0 height 10
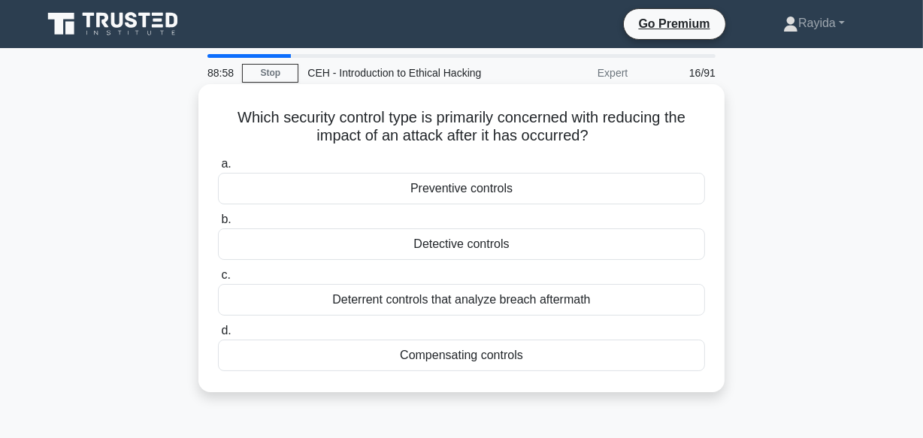
click at [516, 307] on div "Deterrent controls that analyze breach aftermath" at bounding box center [461, 300] width 487 height 32
click at [218, 280] on input "c. Deterrent controls that analyze breach aftermath" at bounding box center [218, 276] width 0 height 10
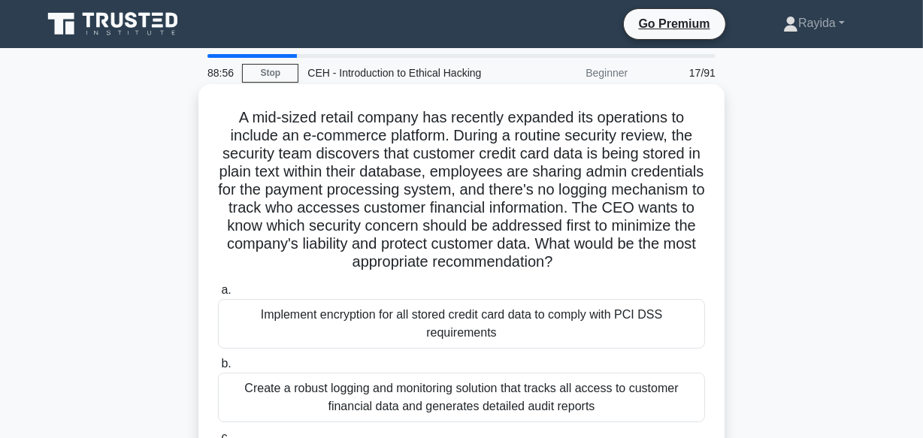
click at [498, 329] on div "Implement encryption for all stored credit card data to comply with PCI DSS req…" at bounding box center [461, 324] width 487 height 50
click at [218, 295] on input "a. Implement encryption for all stored credit card data to comply with PCI DSS …" at bounding box center [218, 291] width 0 height 10
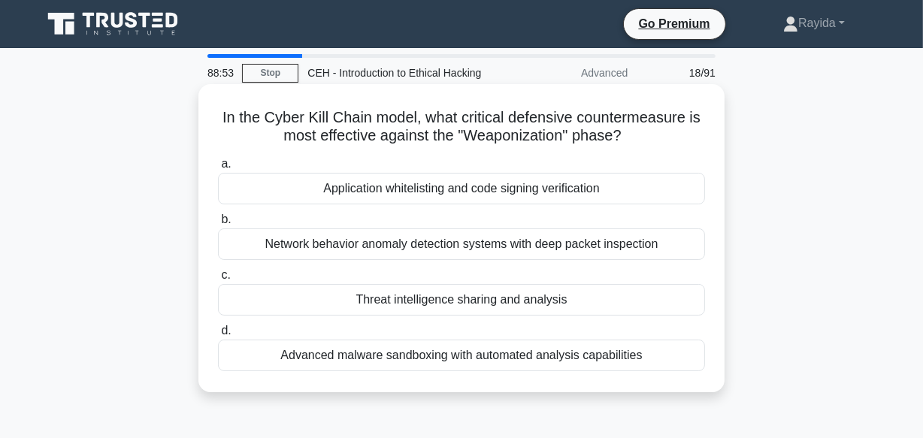
click at [480, 250] on div "Network behavior anomaly detection systems with deep packet inspection" at bounding box center [461, 245] width 487 height 32
click at [218, 225] on input "b. Network behavior anomaly detection systems with deep packet inspection" at bounding box center [218, 220] width 0 height 10
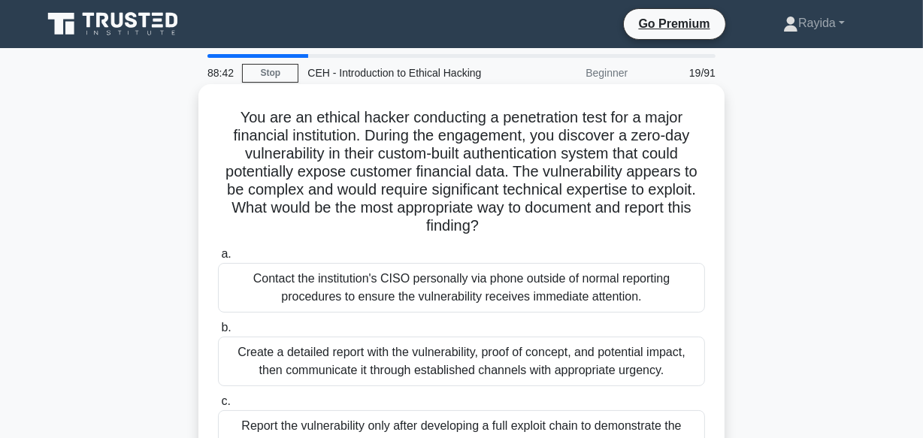
click at [628, 371] on div "Create a detailed report with the vulnerability, proof of concept, and potentia…" at bounding box center [461, 362] width 487 height 50
click at [218, 333] on input "b. Create a detailed report with the vulnerability, proof of concept, and poten…" at bounding box center [218, 328] width 0 height 10
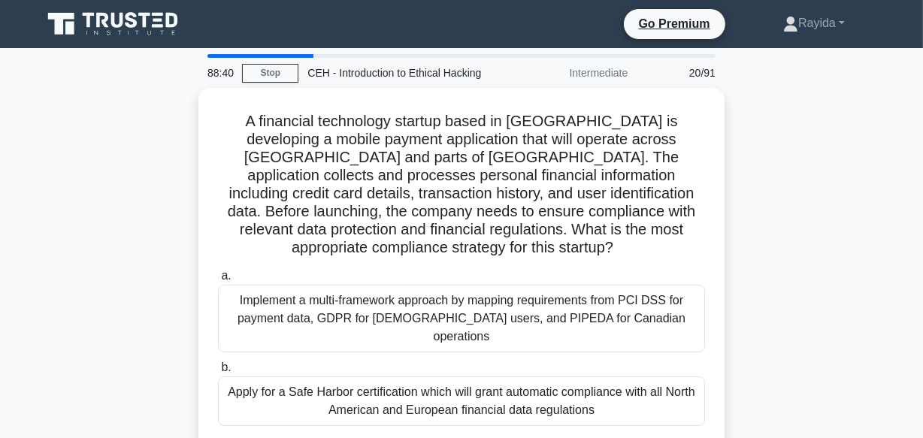
click at [922, 391] on main "88:40 Stop CEH - Introduction to Ethical Hacking Intermediate 20/91 A financial…" at bounding box center [461, 430] width 923 height 764
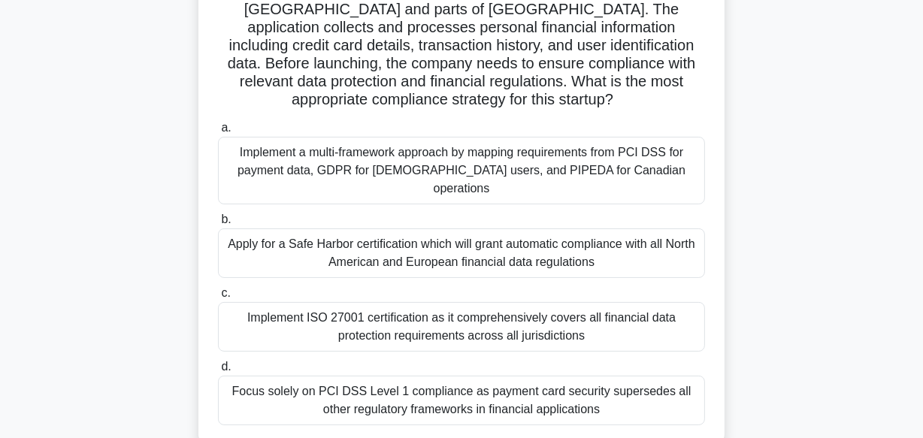
scroll to position [164, 0]
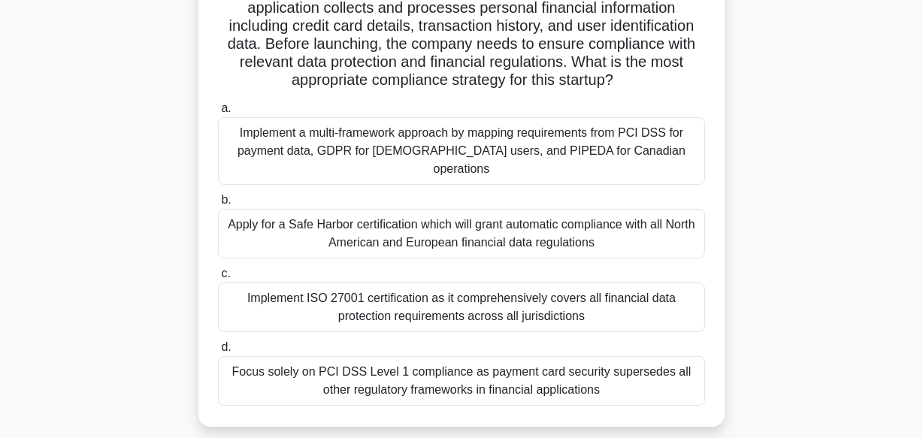
click at [571, 356] on div "Focus solely on PCI DSS Level 1 compliance as payment card security supersedes …" at bounding box center [461, 381] width 487 height 50
click at [218, 343] on input "d. Focus solely on PCI DSS Level 1 compliance as payment card security supersed…" at bounding box center [218, 348] width 0 height 10
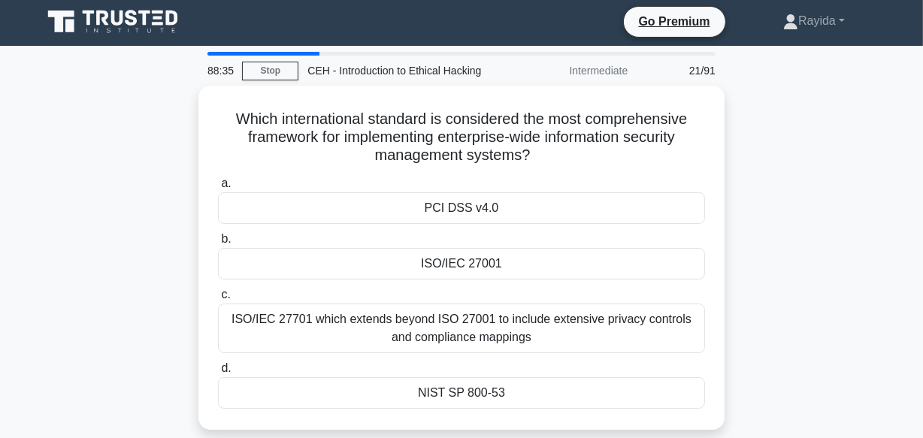
scroll to position [0, 0]
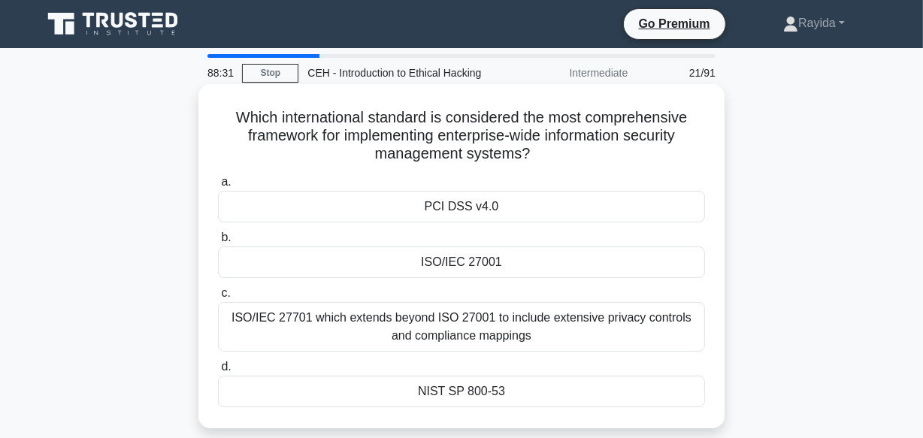
click at [501, 207] on div "PCI DSS v4.0" at bounding box center [461, 207] width 487 height 32
click at [218, 187] on input "a. PCI DSS v4.0" at bounding box center [218, 182] width 0 height 10
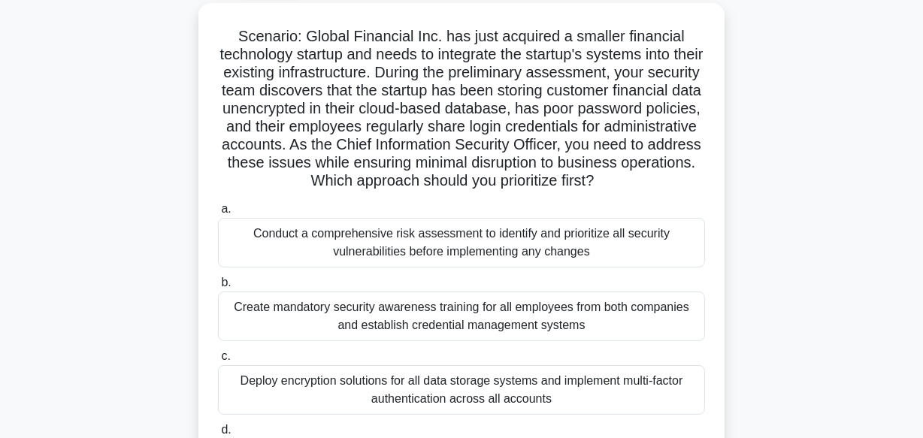
scroll to position [109, 0]
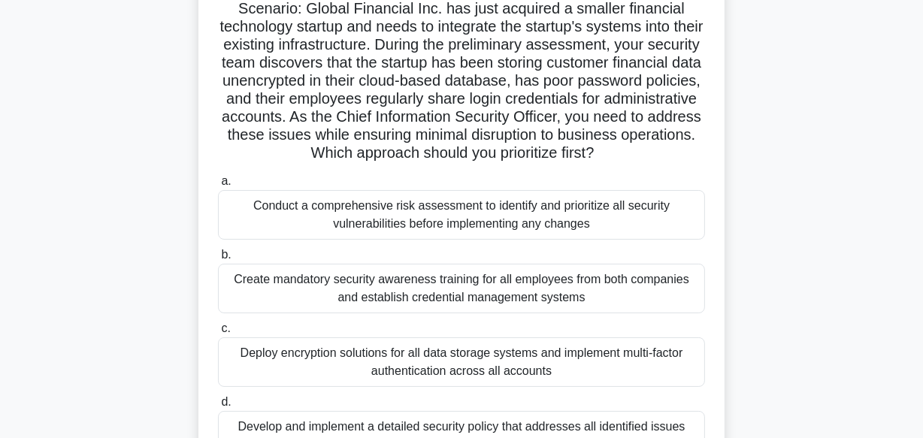
click at [477, 368] on div "Deploy encryption solutions for all data storage systems and implement multi-fa…" at bounding box center [461, 362] width 487 height 50
click at [218, 334] on input "c. Deploy encryption solutions for all data storage systems and implement multi…" at bounding box center [218, 329] width 0 height 10
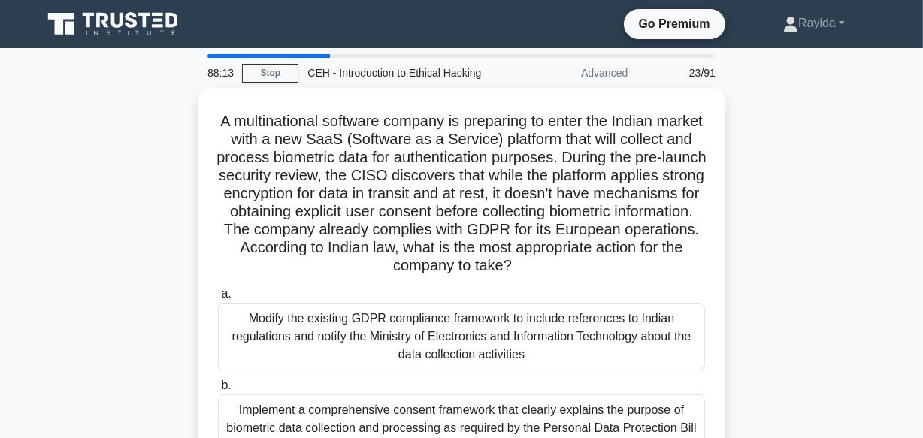
scroll to position [374, 0]
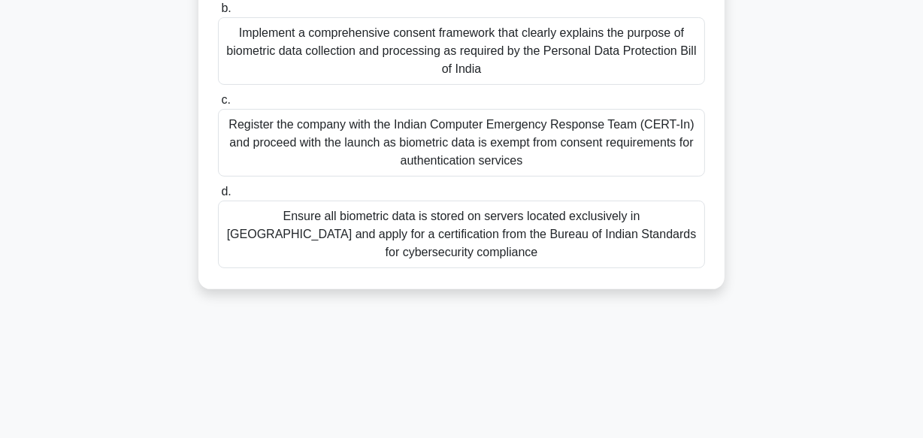
click at [639, 204] on div "Ensure all biometric data is stored on servers located exclusively in India and…" at bounding box center [461, 235] width 487 height 68
click at [218, 197] on input "d. Ensure all biometric data is stored on servers located exclusively in India …" at bounding box center [218, 192] width 0 height 10
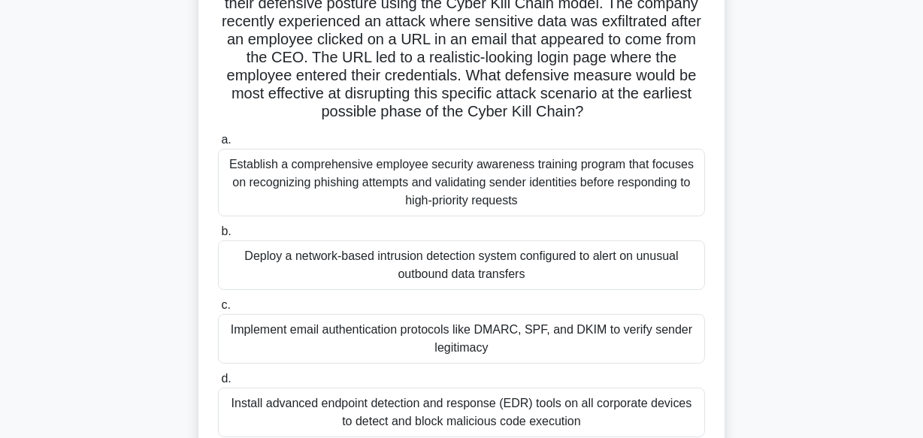
scroll to position [164, 0]
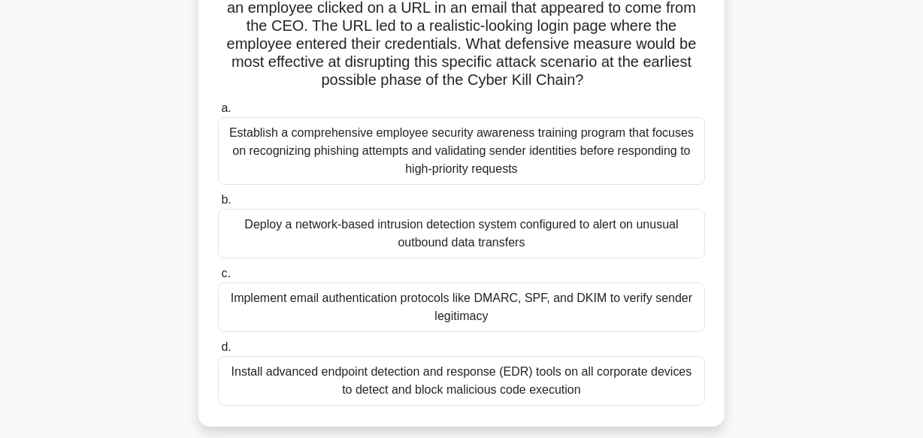
click at [644, 310] on div "Implement email authentication protocols like DMARC, SPF, and DKIM to verify se…" at bounding box center [461, 308] width 487 height 50
click at [218, 279] on input "c. Implement email authentication protocols like DMARC, SPF, and DKIM to verify…" at bounding box center [218, 274] width 0 height 10
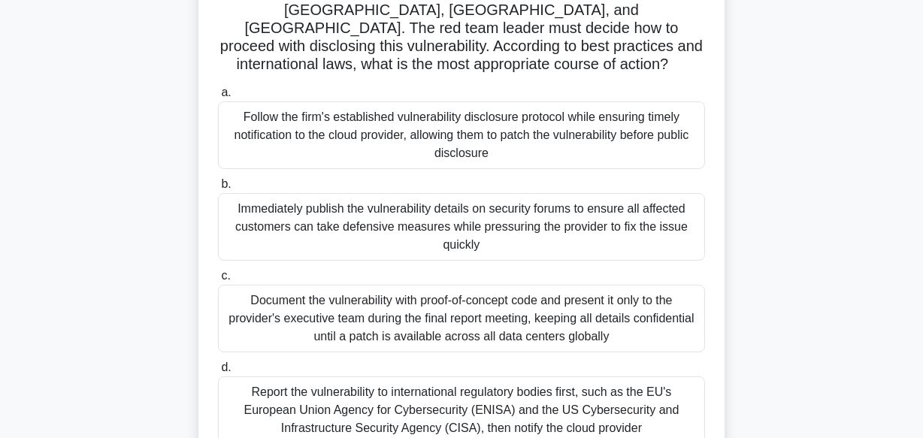
scroll to position [246, 0]
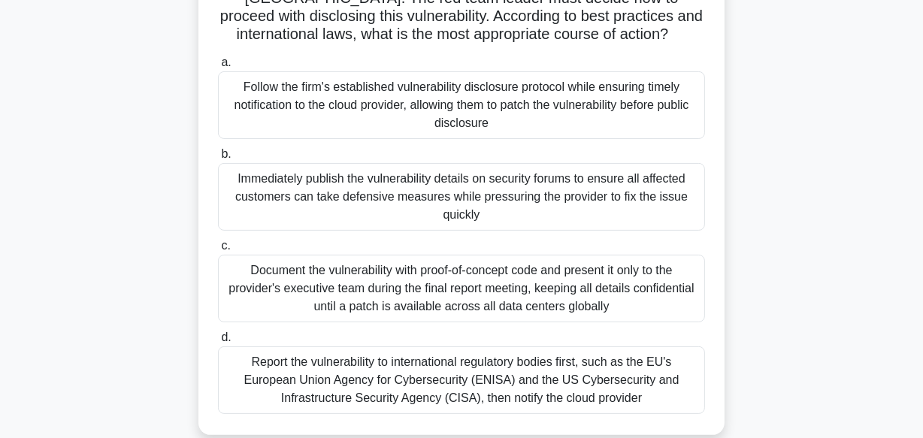
click at [603, 347] on div "Report the vulnerability to international regulatory bodies first, such as the …" at bounding box center [461, 381] width 487 height 68
click at [218, 343] on input "d. Report the vulnerability to international regulatory bodies first, such as t…" at bounding box center [218, 338] width 0 height 10
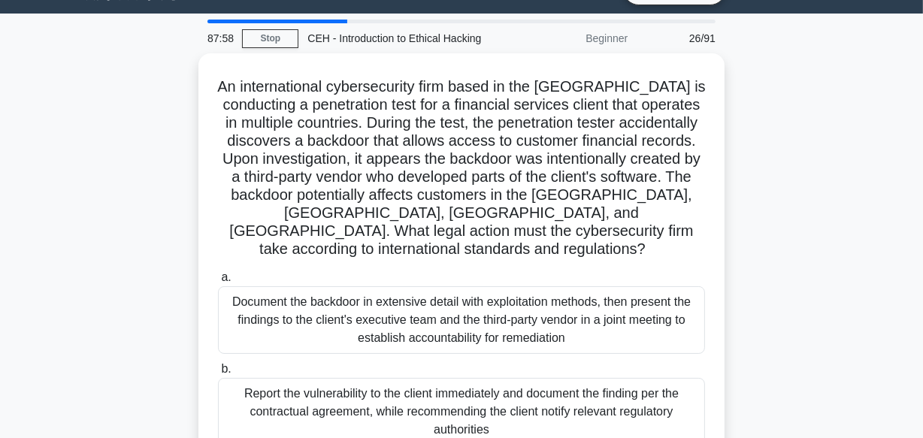
scroll to position [0, 0]
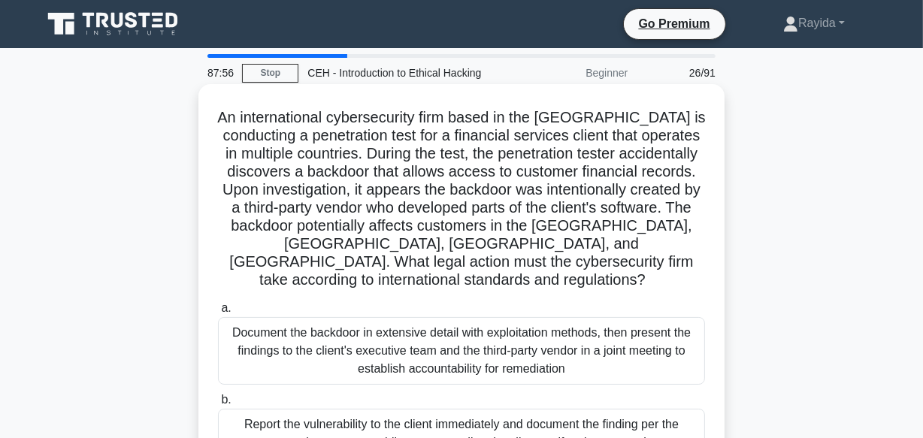
click at [542, 413] on div "Report the vulnerability to the client immediately and document the finding per…" at bounding box center [461, 443] width 487 height 68
click at [218, 405] on input "b. Report the vulnerability to the client immediately and document the finding …" at bounding box center [218, 400] width 0 height 10
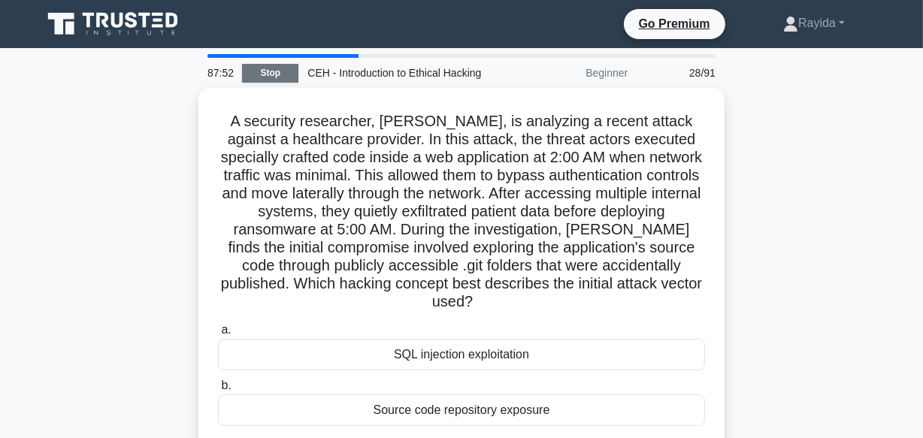
click at [252, 77] on link "Stop" at bounding box center [270, 73] width 56 height 19
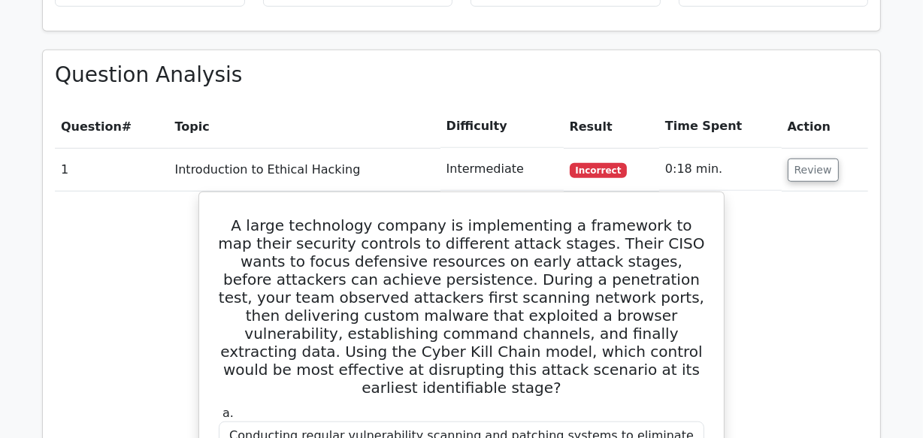
scroll to position [1038, 0]
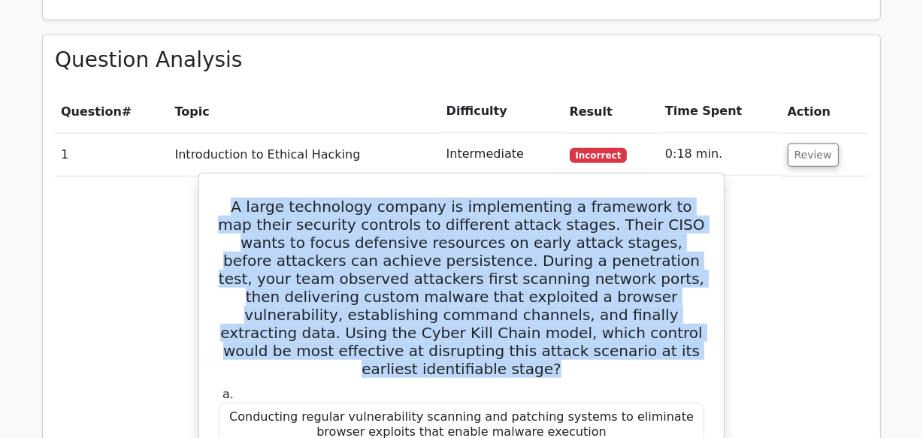
drag, startPoint x: 217, startPoint y: 147, endPoint x: 540, endPoint y: 294, distance: 354.2
click at [540, 294] on h5 "A large technology company is implementing a framework to map their security co…" at bounding box center [461, 288] width 489 height 180
copy h5 "A large technology company is implementing a framework to map their security co…"
